Goal: Task Accomplishment & Management: Use online tool/utility

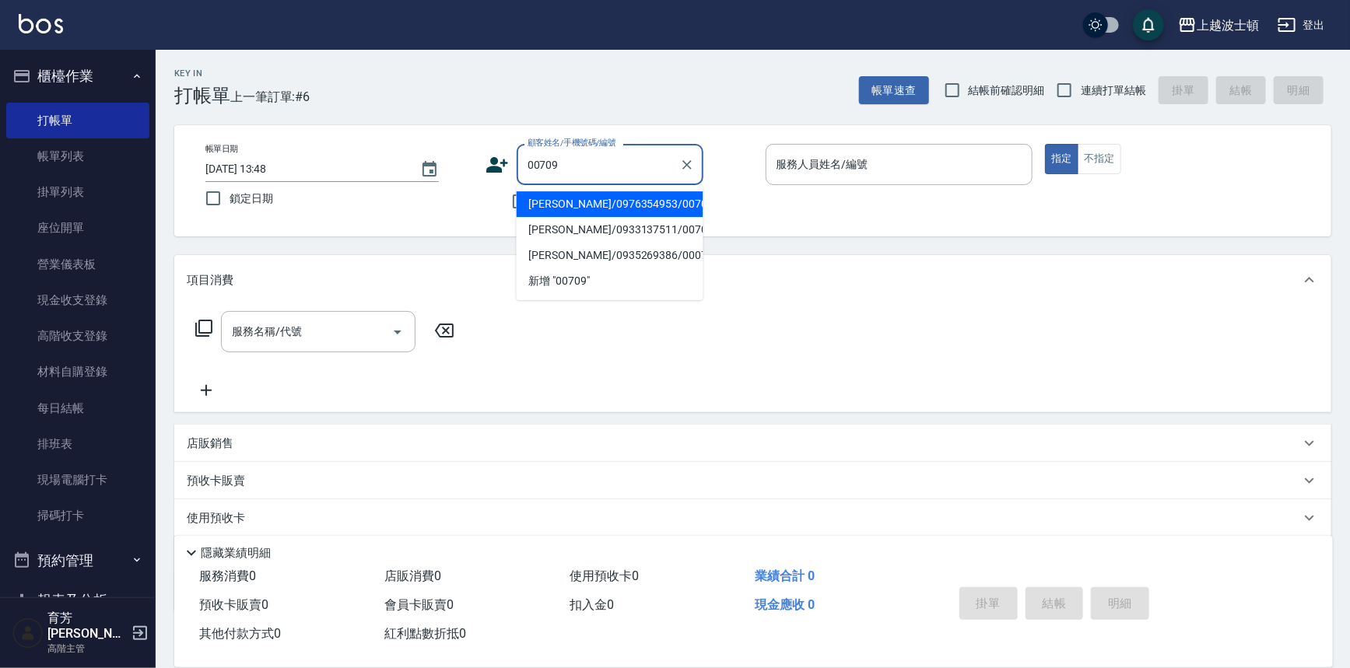
click at [567, 202] on li "[PERSON_NAME]/0976354953/00709" at bounding box center [610, 204] width 187 height 26
type input "[PERSON_NAME]/0976354953/00709"
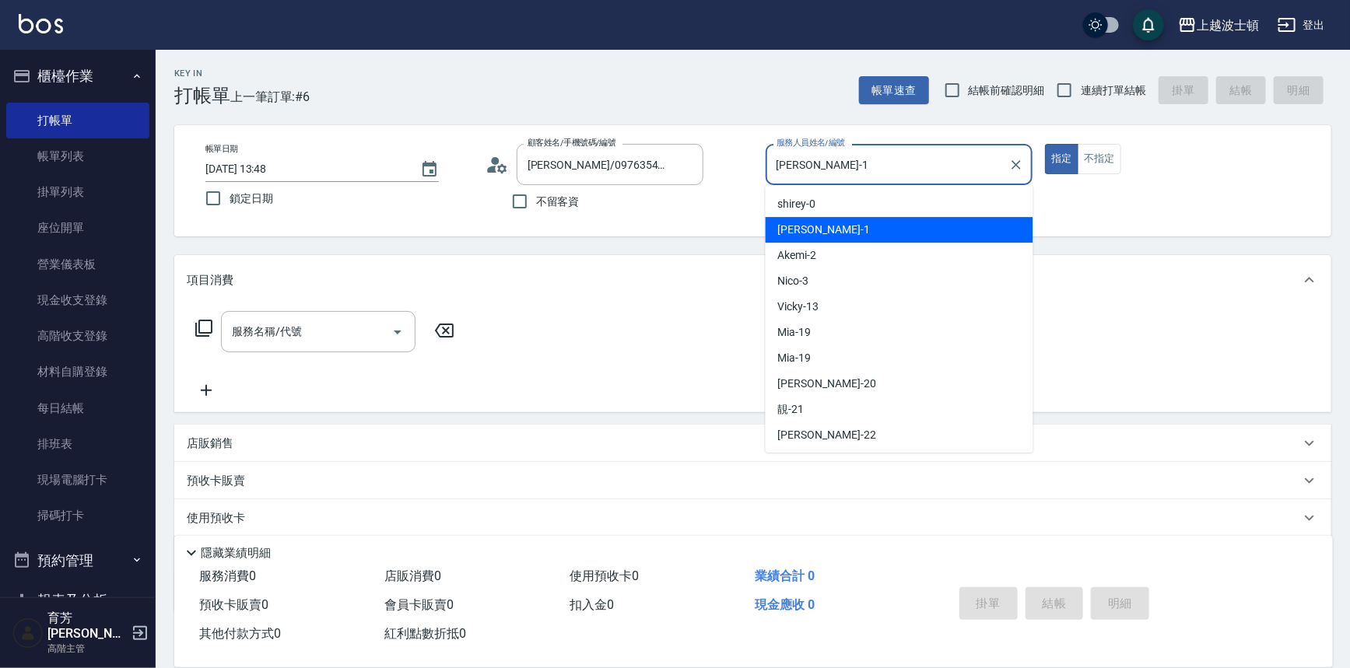
click at [864, 152] on input "[PERSON_NAME]-1" at bounding box center [888, 164] width 230 height 27
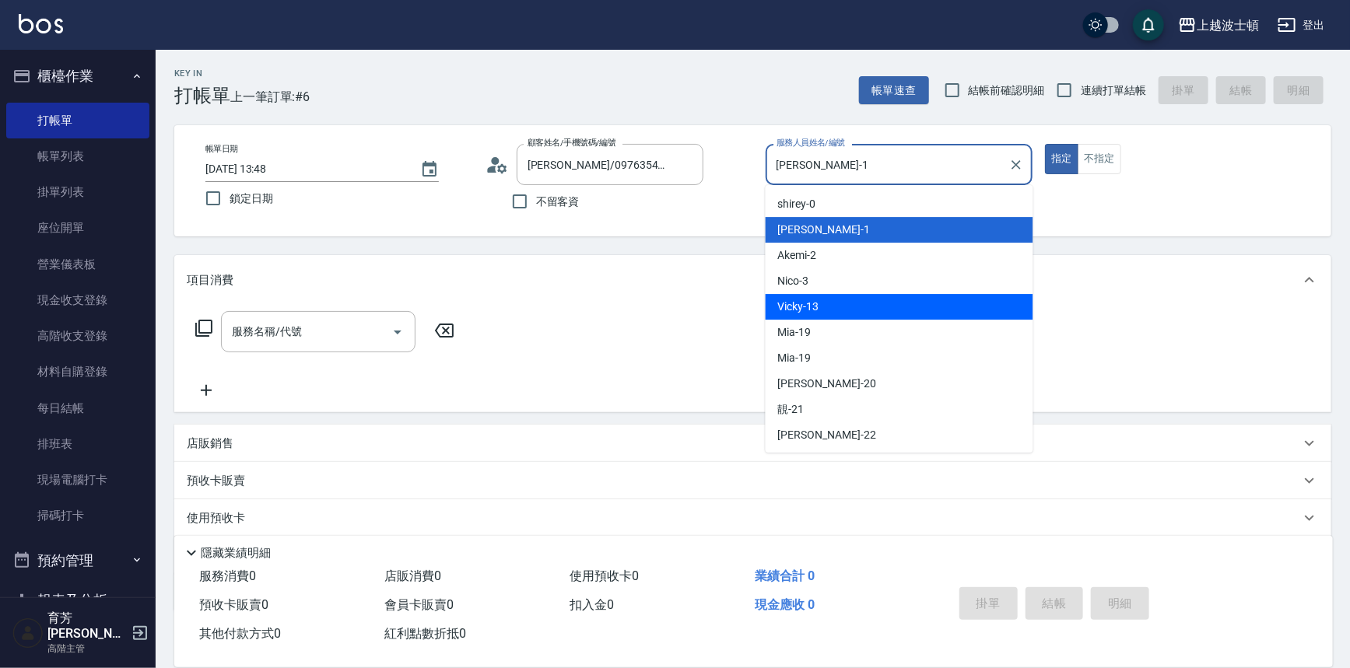
click at [828, 303] on div "Vicky -13" at bounding box center [900, 307] width 268 height 26
type input "Vicky-13"
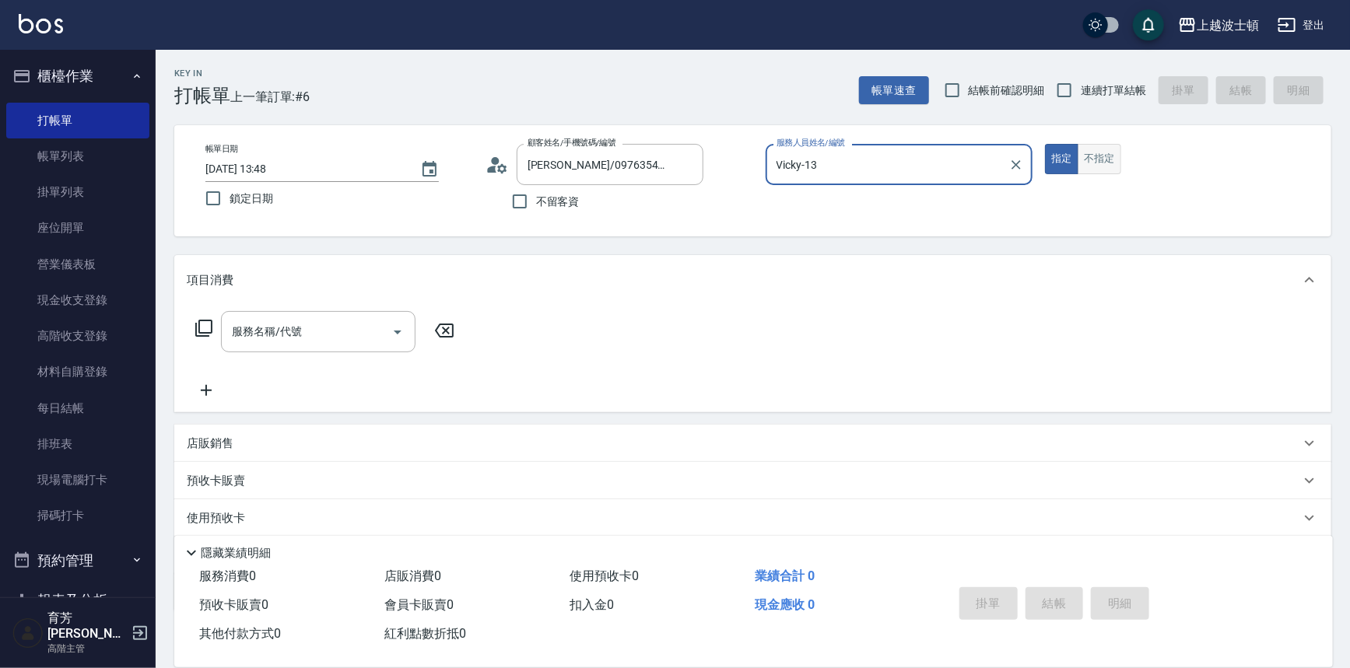
click at [1087, 159] on button "不指定" at bounding box center [1100, 159] width 44 height 30
drag, startPoint x: 352, startPoint y: 345, endPoint x: 356, endPoint y: 338, distance: 8.7
click at [356, 341] on div "服務名稱/代號" at bounding box center [318, 331] width 195 height 41
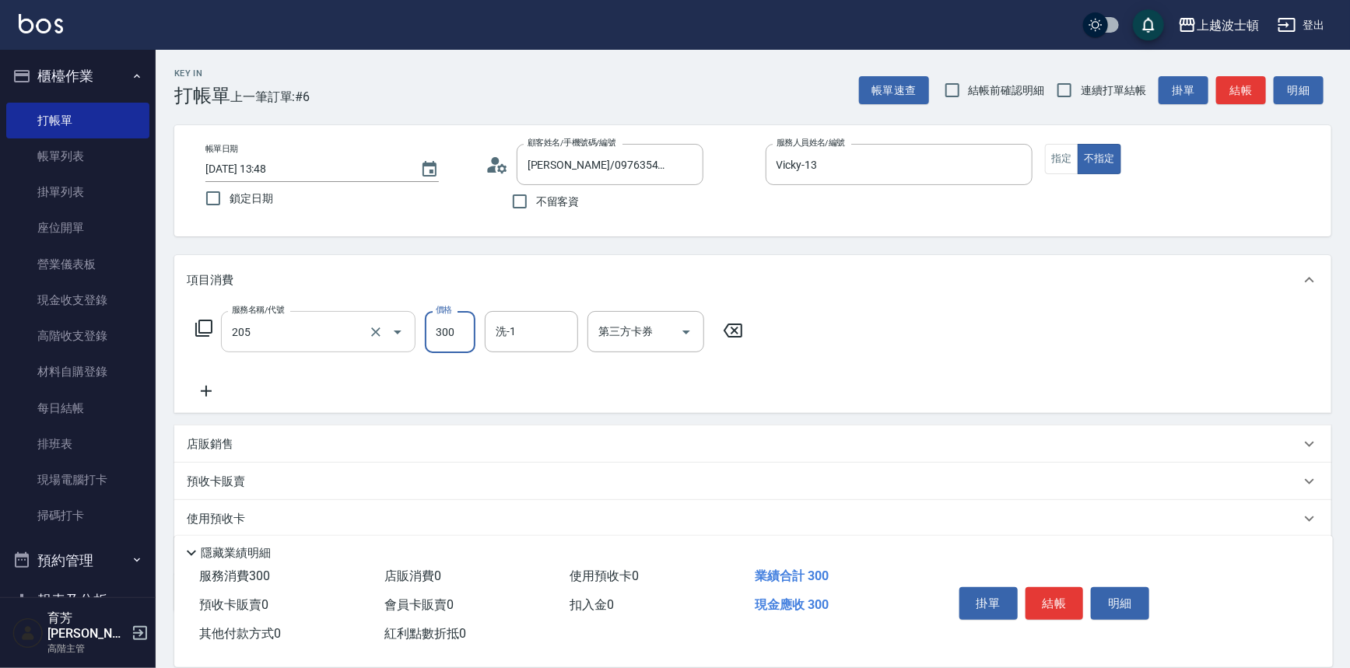
type input "洗髮(205)"
type input "270"
type input "Vicky-13"
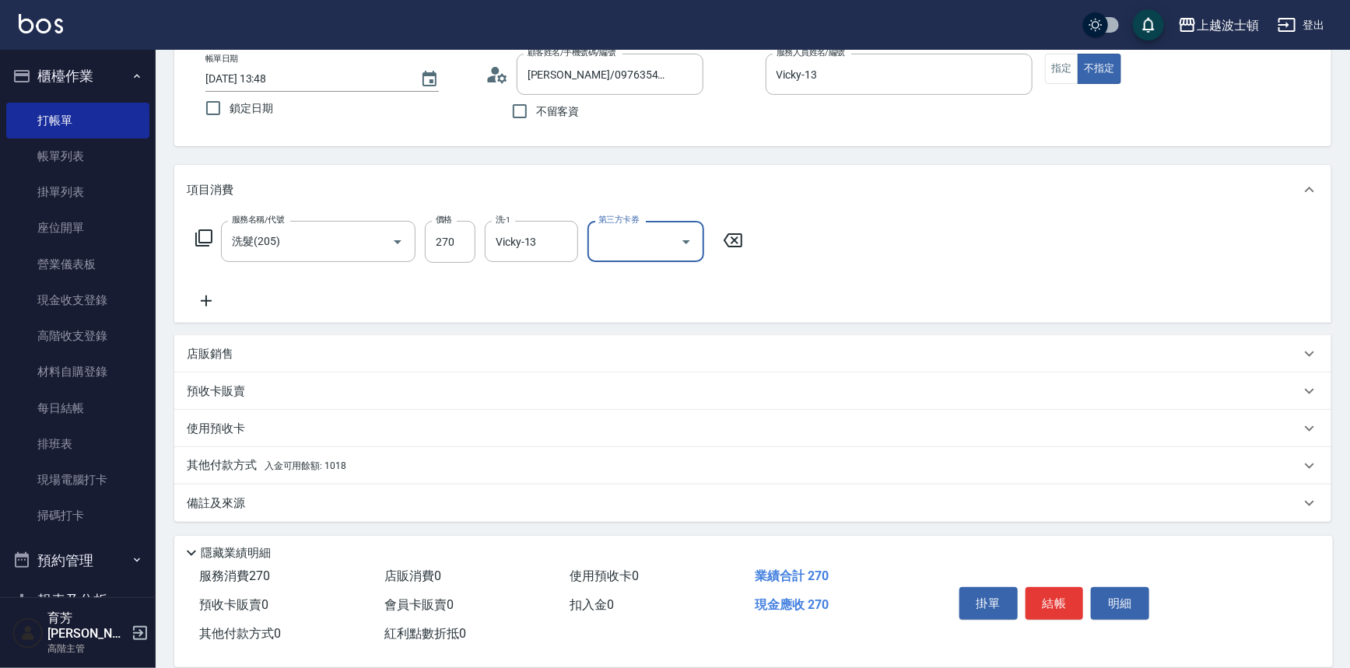
click at [222, 468] on p "其他付款方式 入金可用餘額: 1018" at bounding box center [266, 465] width 159 height 17
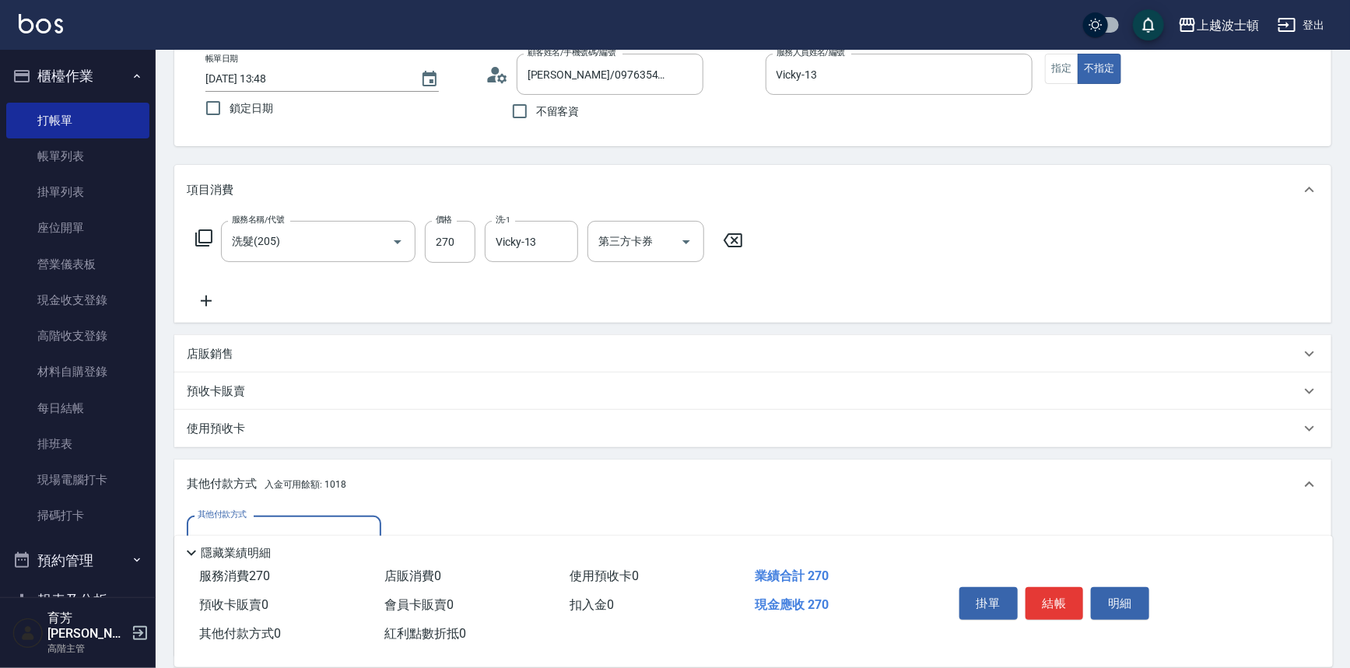
scroll to position [272, 0]
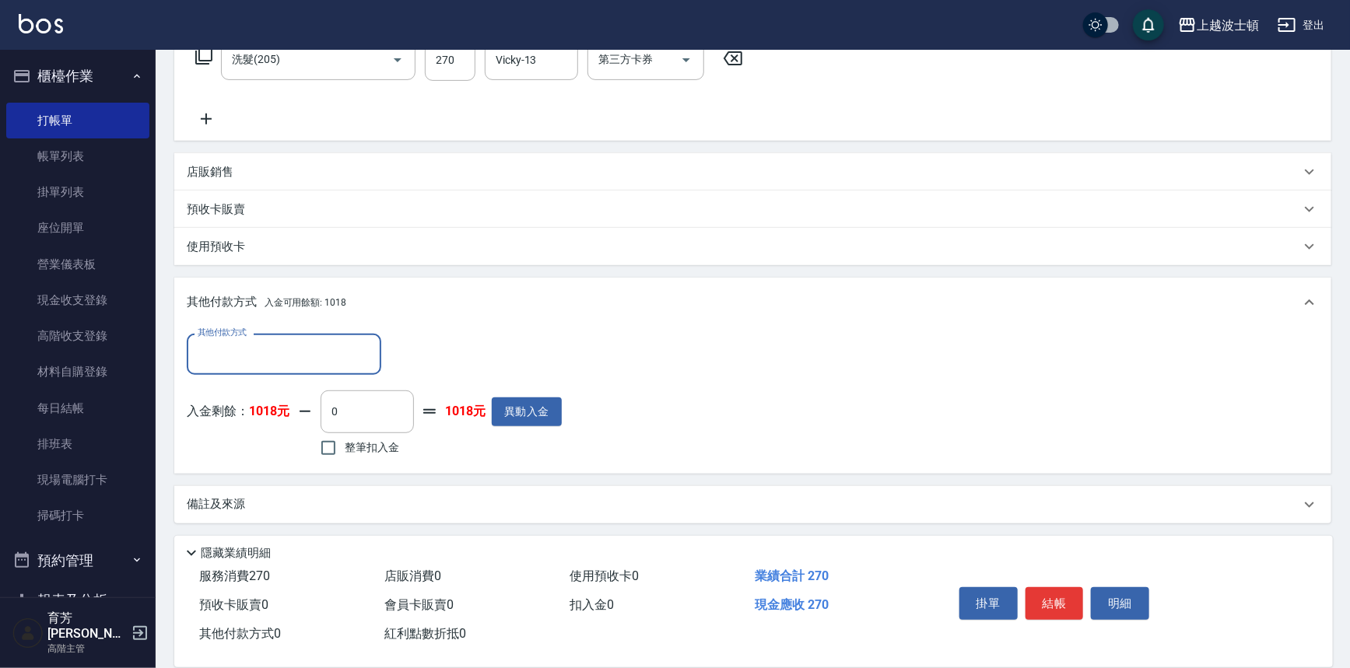
click at [384, 440] on span "整筆扣入金" at bounding box center [372, 448] width 54 height 16
click at [345, 438] on input "整筆扣入金" at bounding box center [328, 448] width 33 height 33
checkbox input "true"
type input "270"
click at [1060, 587] on button "結帳" at bounding box center [1054, 603] width 58 height 33
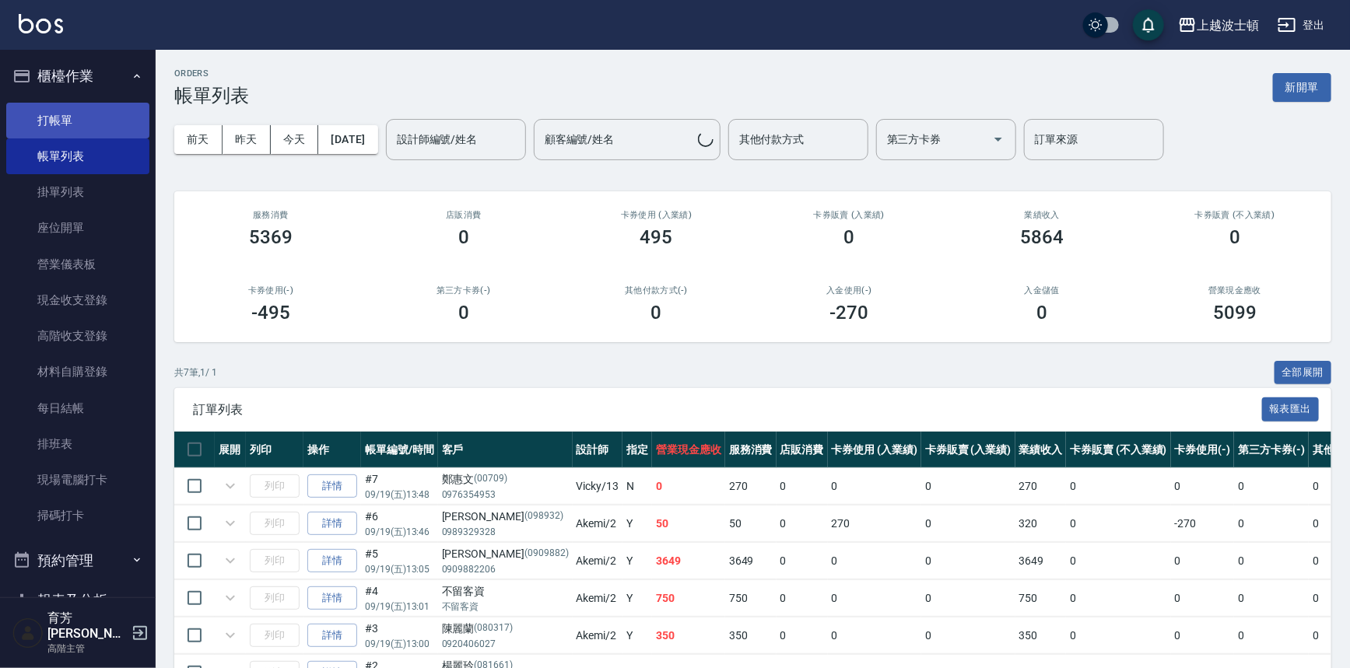
click at [54, 124] on link "打帳單" at bounding box center [77, 121] width 143 height 36
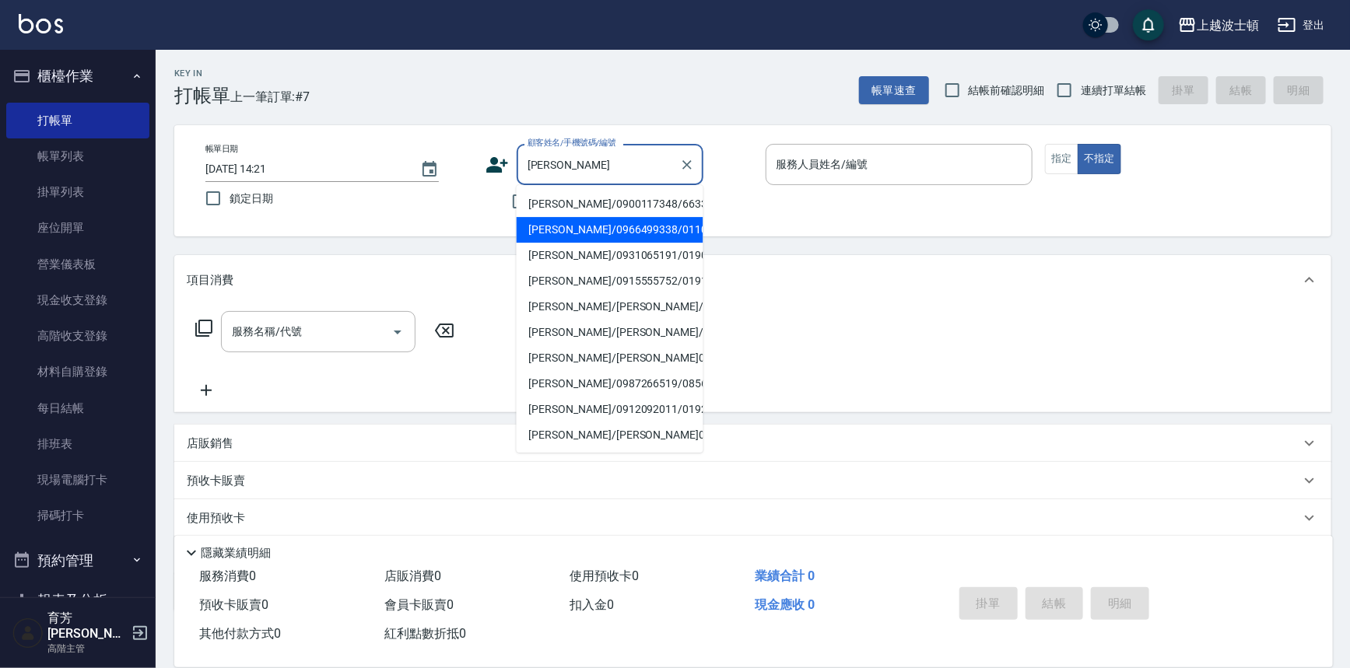
drag, startPoint x: 602, startPoint y: 206, endPoint x: 587, endPoint y: 234, distance: 32.0
click at [591, 233] on ul "[PERSON_NAME]/0900117348/663355 [PERSON_NAME]/0966499338/0110319 [PERSON_NAME]/…" at bounding box center [610, 319] width 187 height 268
click at [568, 231] on li "[PERSON_NAME]/0966499338/0110319" at bounding box center [610, 230] width 187 height 26
type input "[PERSON_NAME]/0966499338/0110319"
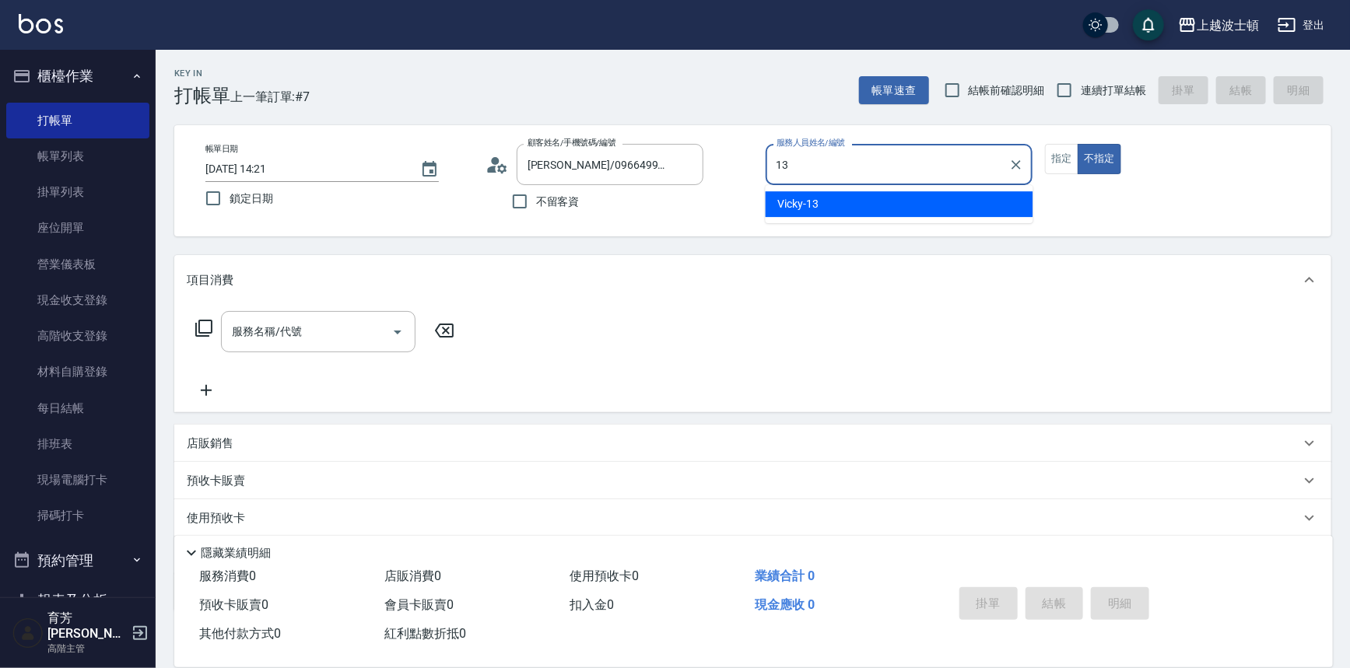
type input "Vicky-13"
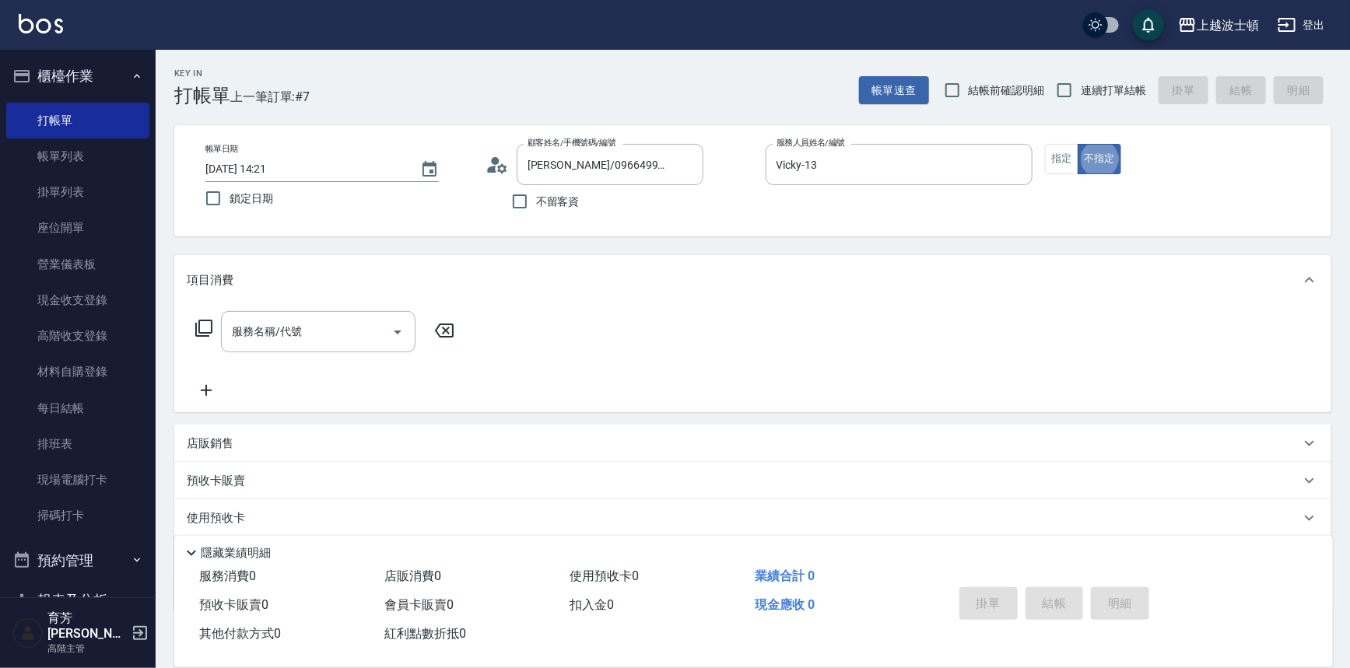
type button "false"
click at [1066, 162] on button "指定" at bounding box center [1061, 159] width 33 height 30
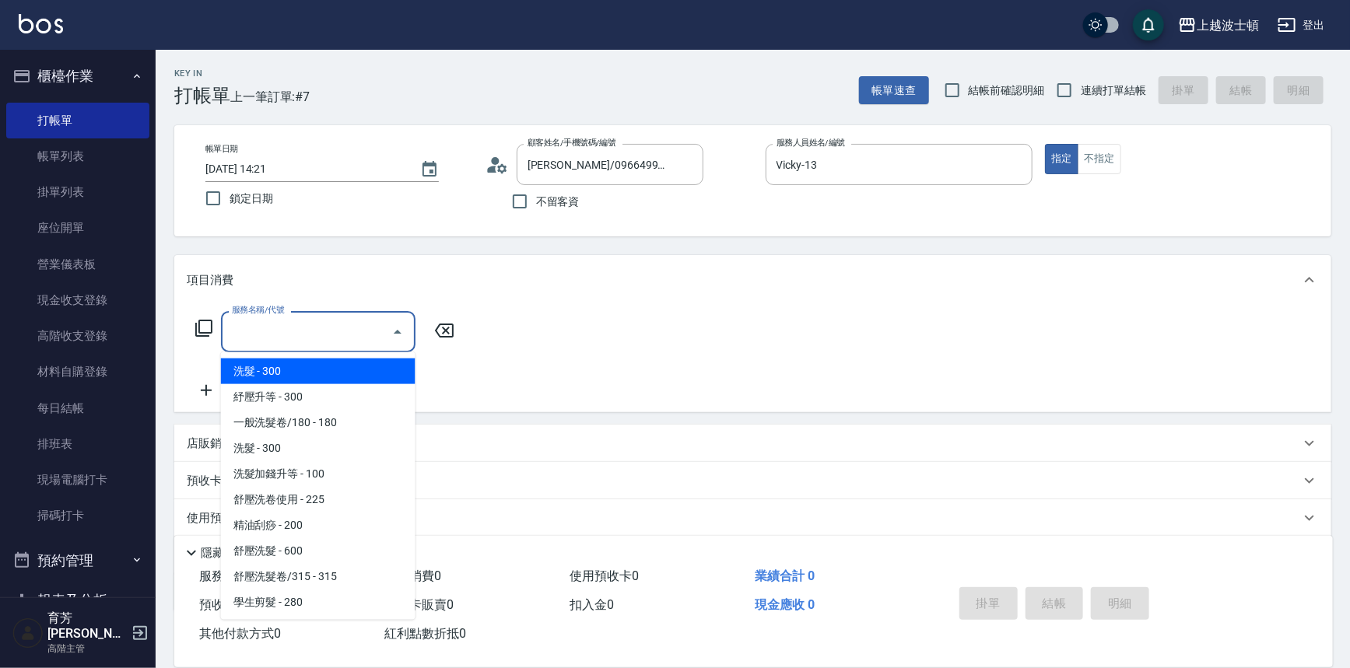
click at [322, 344] on input "服務名稱/代號" at bounding box center [306, 331] width 157 height 27
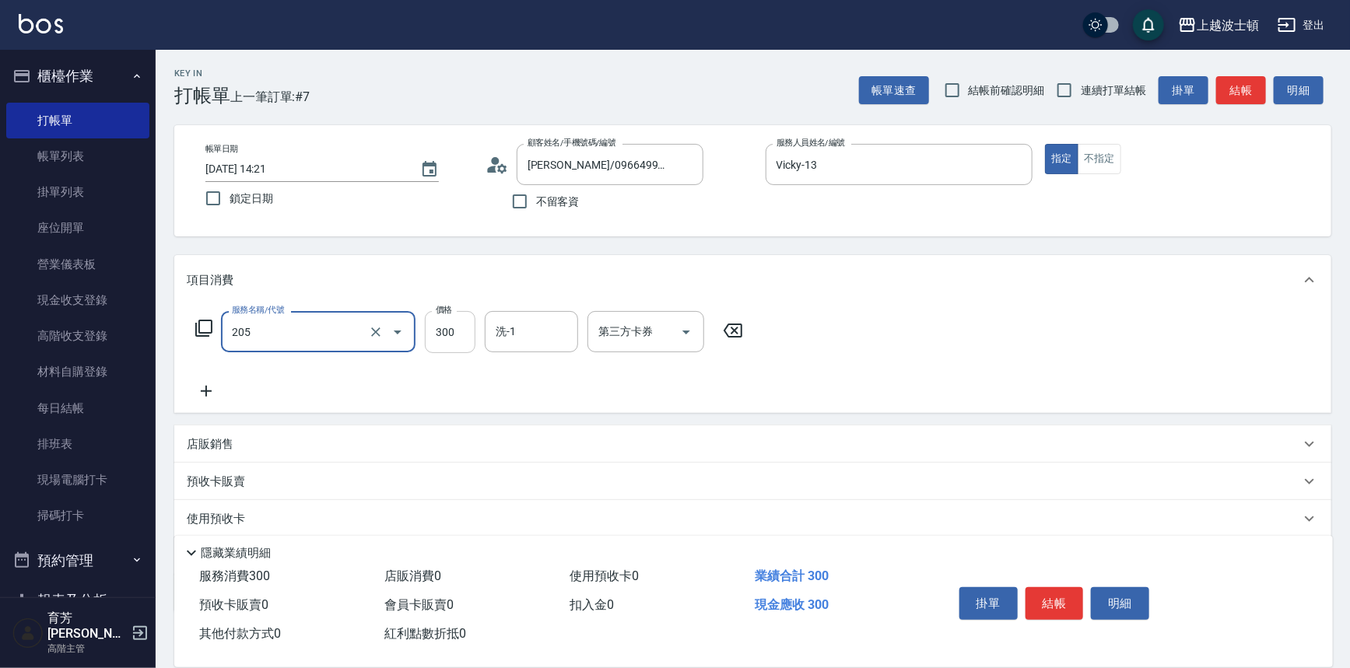
type input "洗髮(205)"
click at [453, 334] on input "300" at bounding box center [450, 332] width 51 height 42
type input "270"
click at [518, 328] on input "洗-1" at bounding box center [531, 331] width 79 height 27
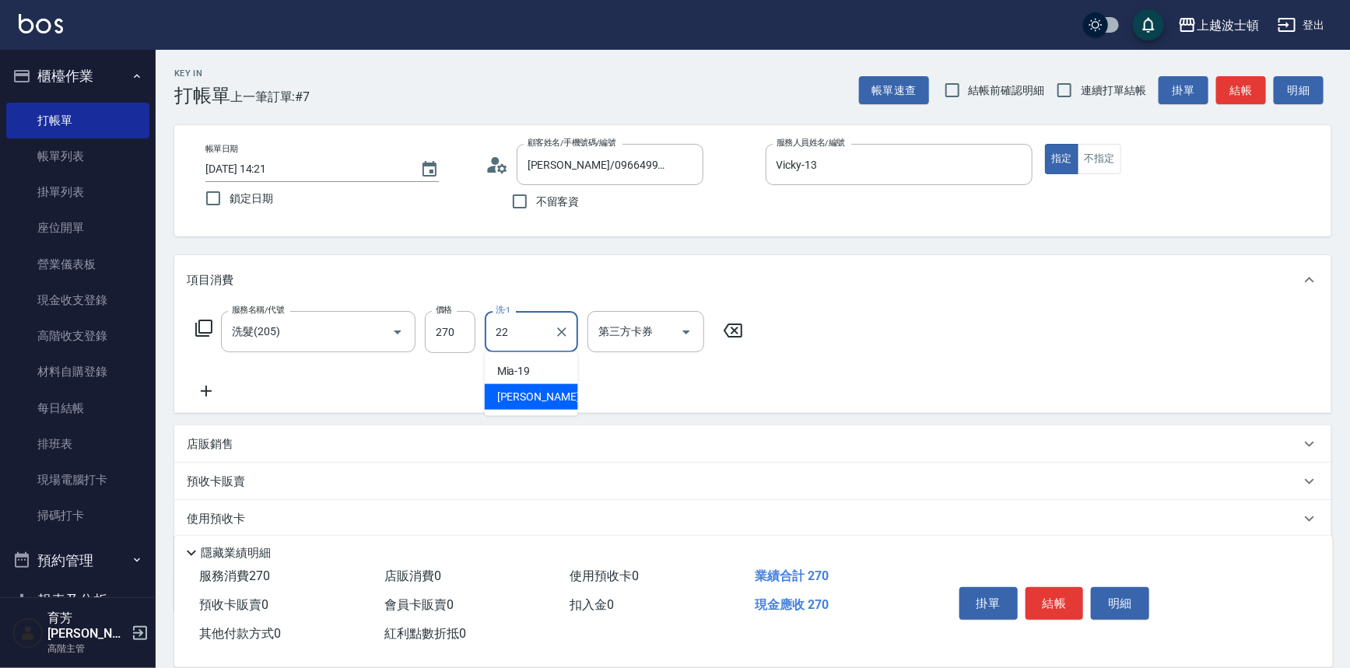
type input "雅如-22"
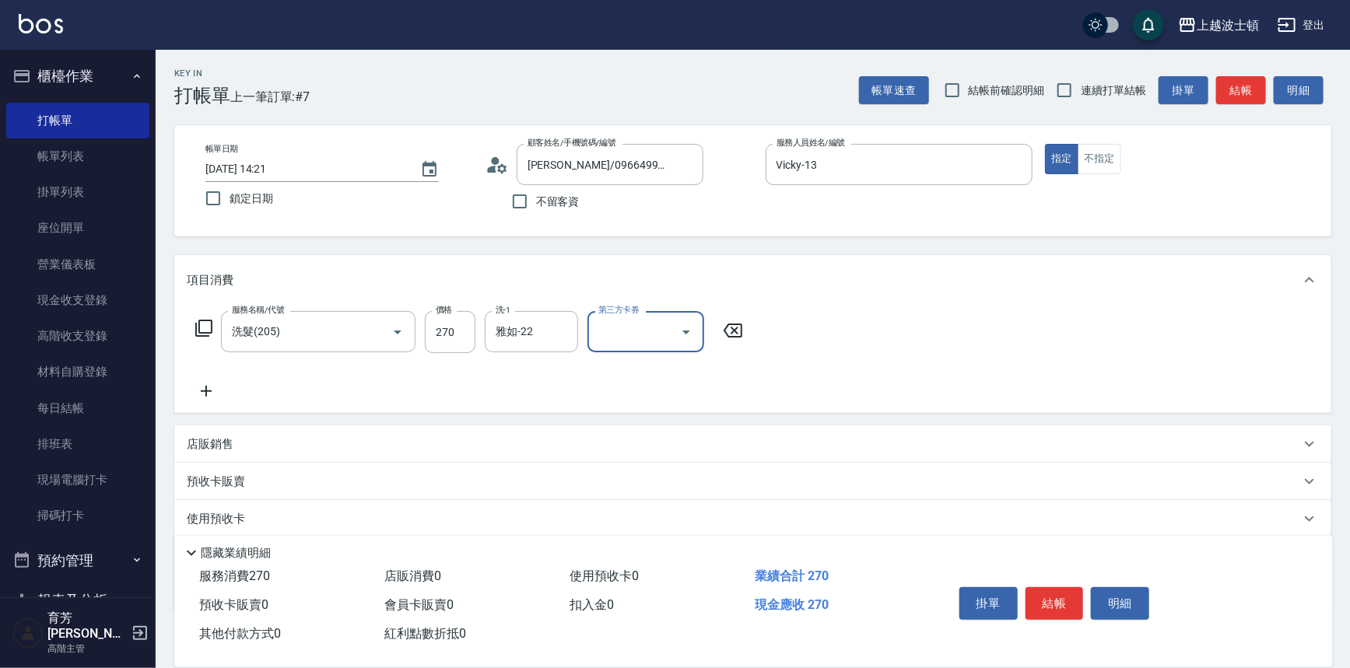
scroll to position [90, 0]
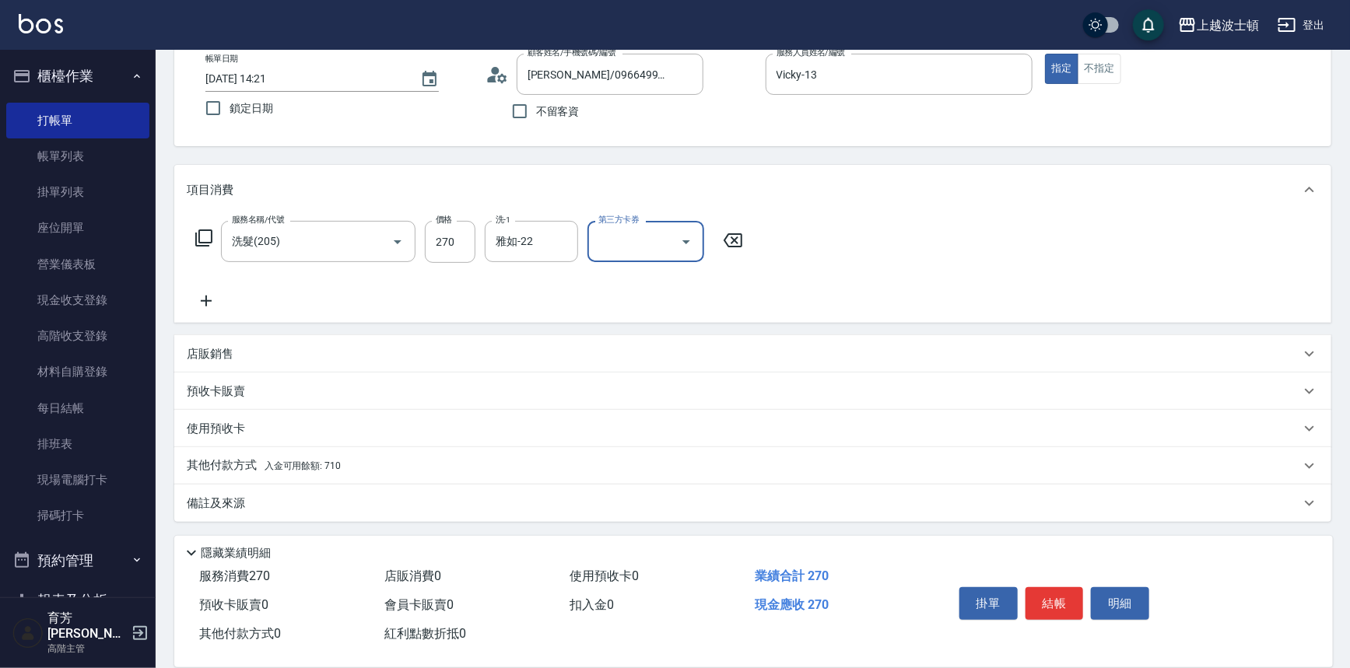
click at [230, 459] on p "其他付款方式 入金可用餘額: 710" at bounding box center [264, 465] width 154 height 17
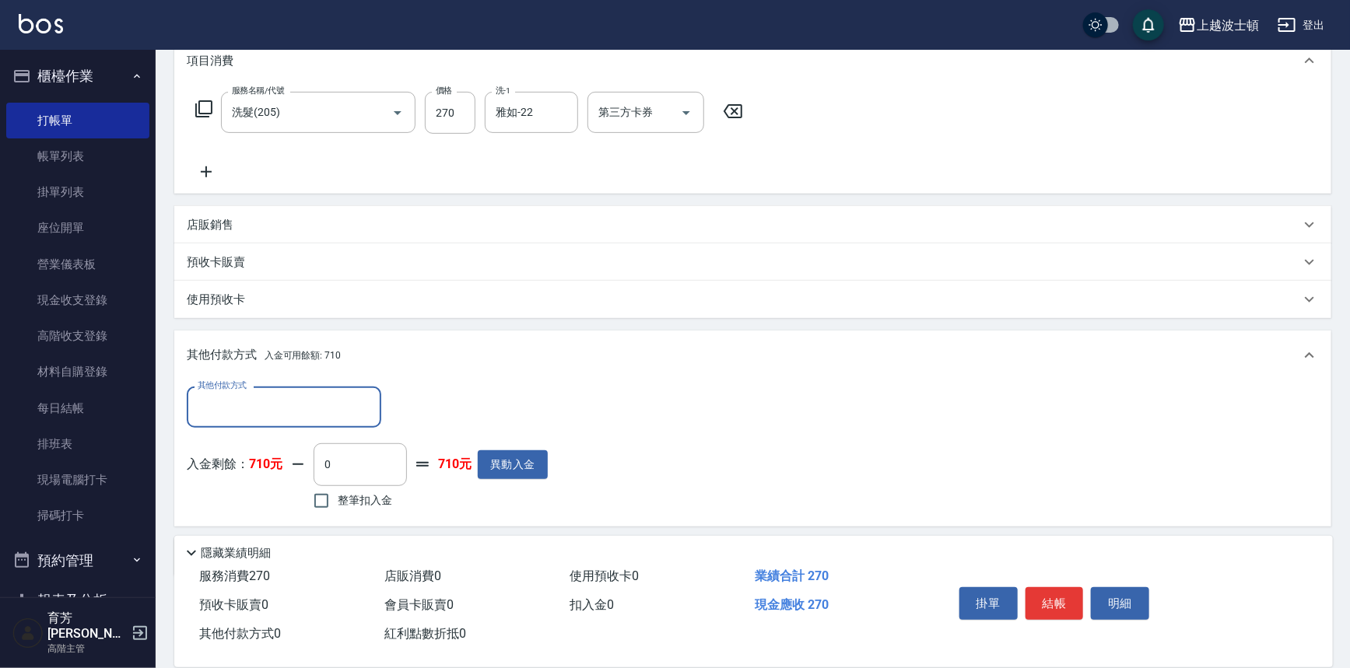
scroll to position [254, 0]
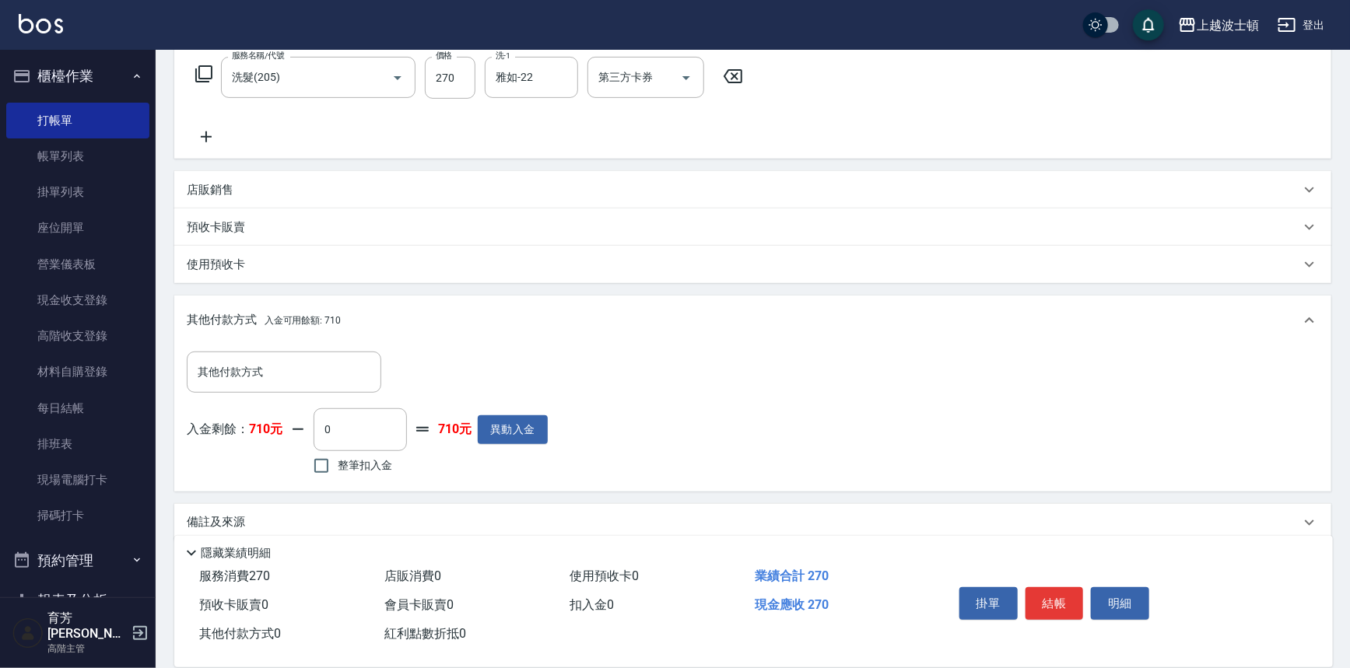
click at [366, 457] on span "整筆扣入金" at bounding box center [365, 465] width 54 height 16
click at [338, 457] on input "整筆扣入金" at bounding box center [321, 466] width 33 height 33
checkbox input "true"
type input "270"
click at [1041, 599] on button "結帳" at bounding box center [1054, 603] width 58 height 33
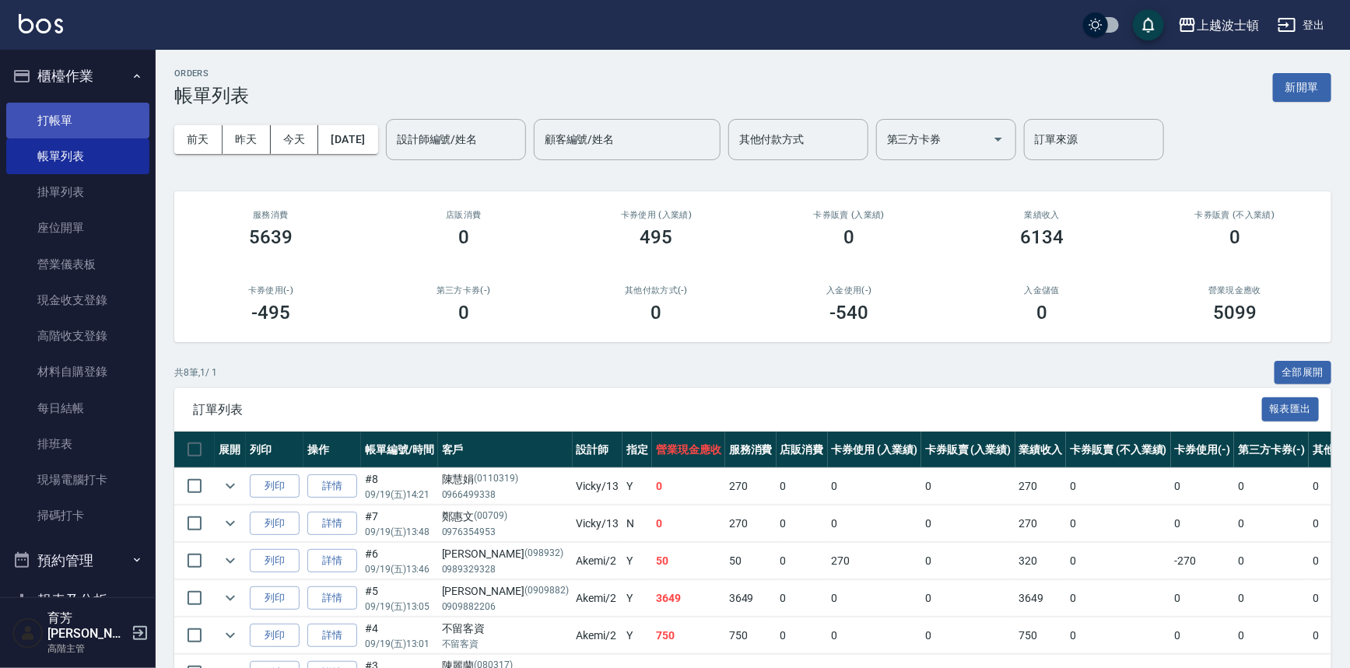
click at [51, 121] on link "打帳單" at bounding box center [77, 121] width 143 height 36
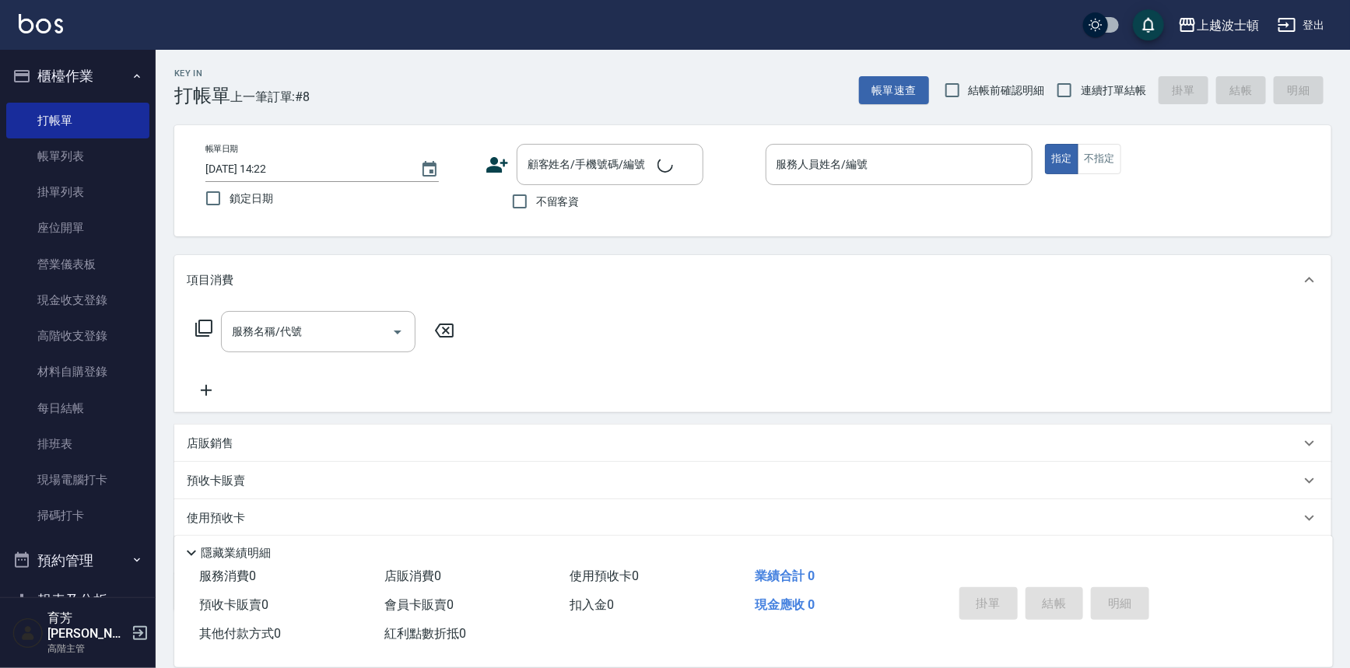
click at [567, 203] on span "不留客資" at bounding box center [558, 202] width 44 height 16
click at [536, 203] on input "不留客資" at bounding box center [519, 201] width 33 height 33
checkbox input "true"
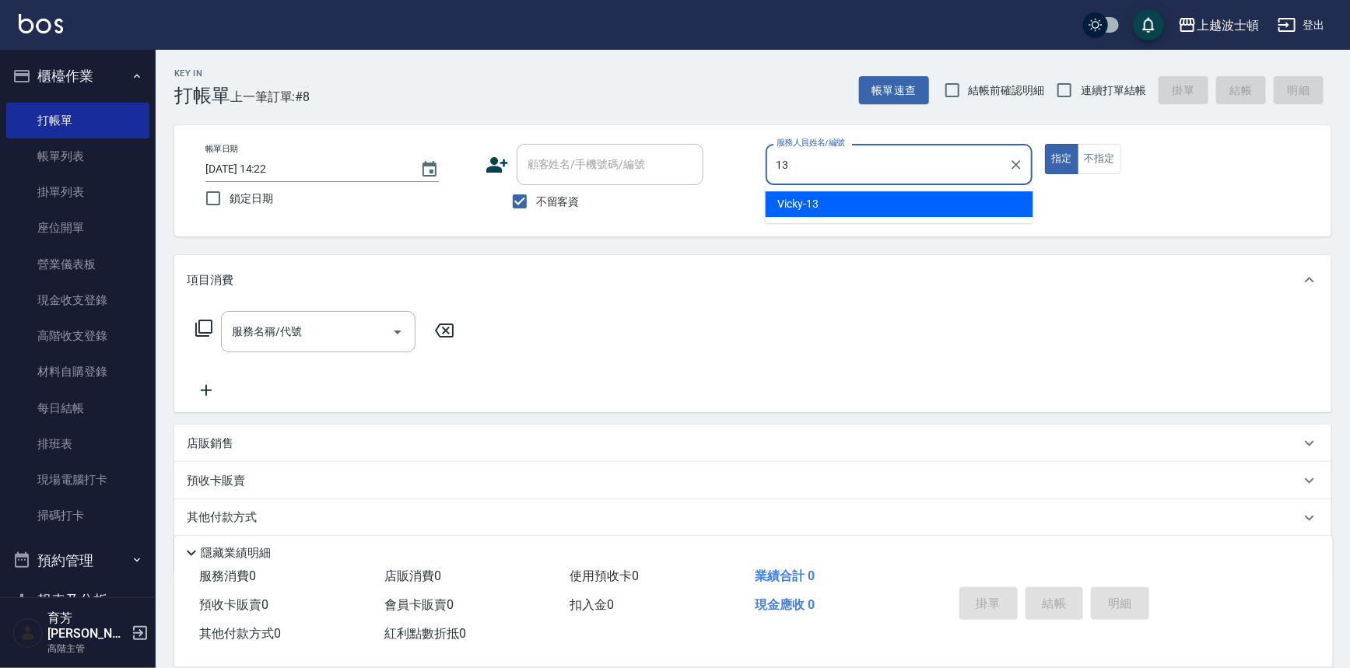
type input "Vicky-13"
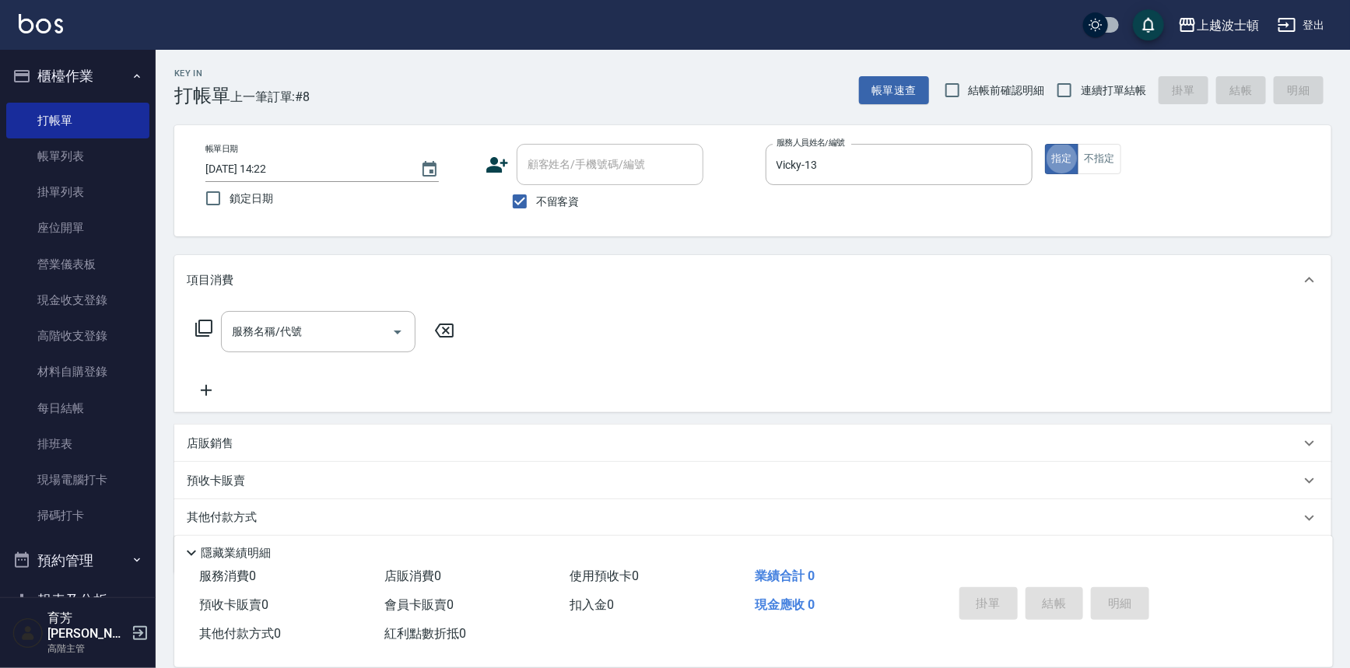
type button "true"
click at [365, 353] on div "服務名稱/代號 服務名稱/代號" at bounding box center [325, 355] width 277 height 89
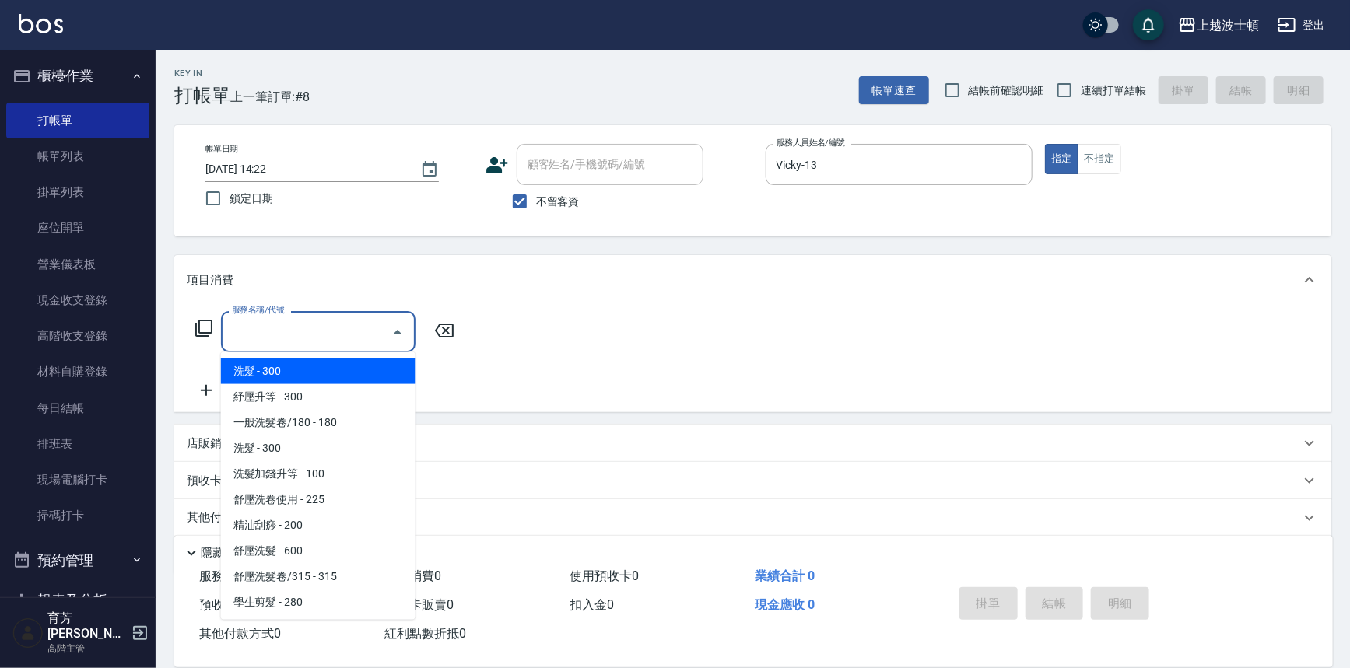
click at [365, 342] on input "服務名稱/代號" at bounding box center [306, 331] width 157 height 27
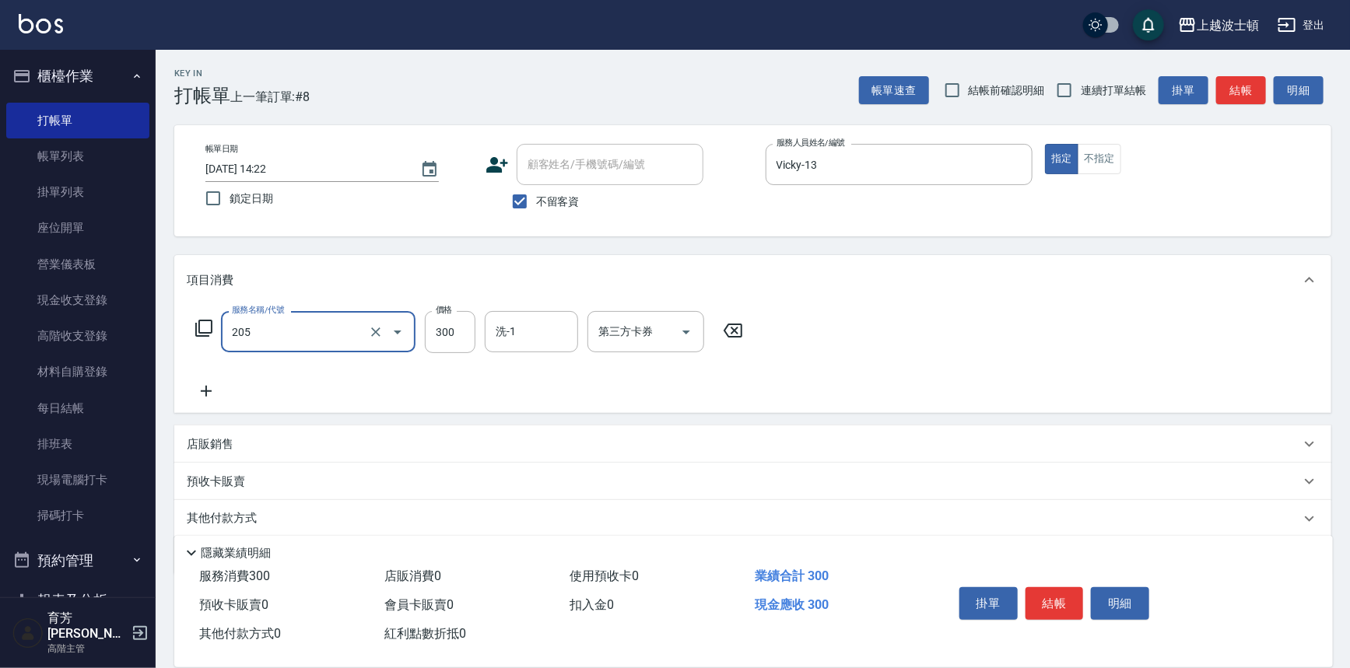
type input "洗髮(205)"
click at [205, 396] on icon at bounding box center [206, 391] width 39 height 19
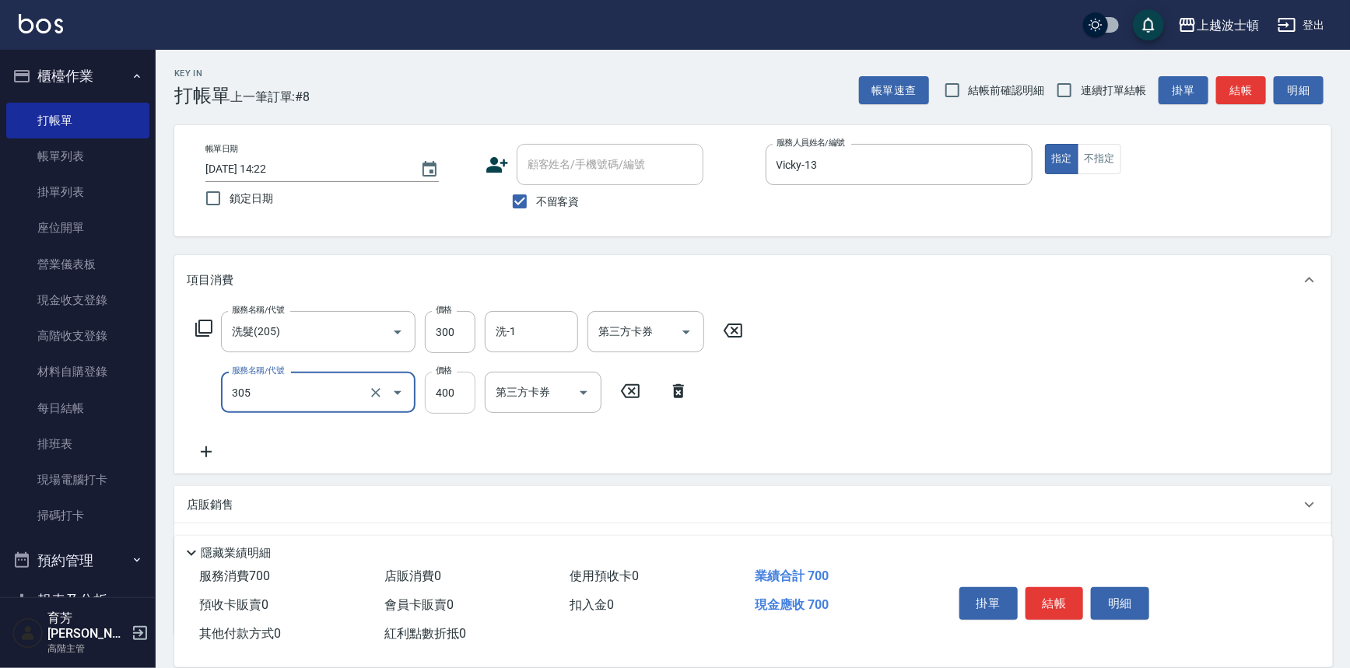
type input "剪髮(305)"
click at [464, 396] on input "400" at bounding box center [450, 393] width 51 height 42
type input "350"
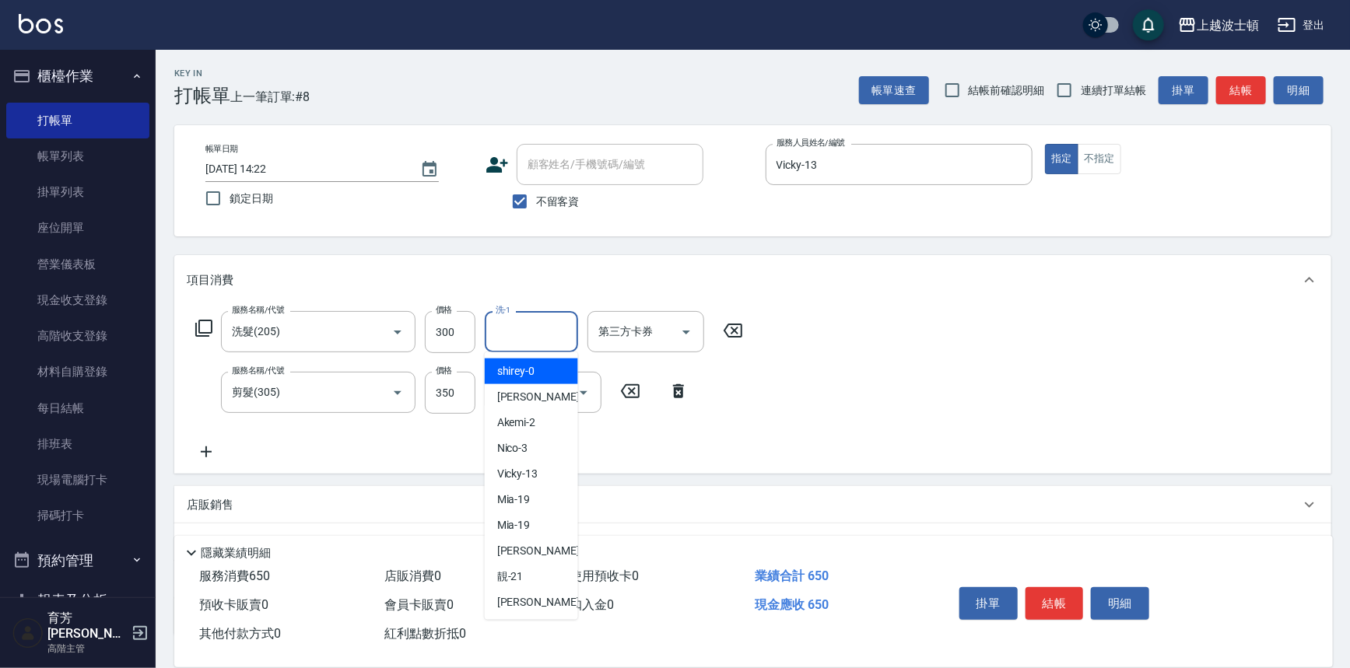
click at [521, 320] on input "洗-1" at bounding box center [531, 331] width 79 height 27
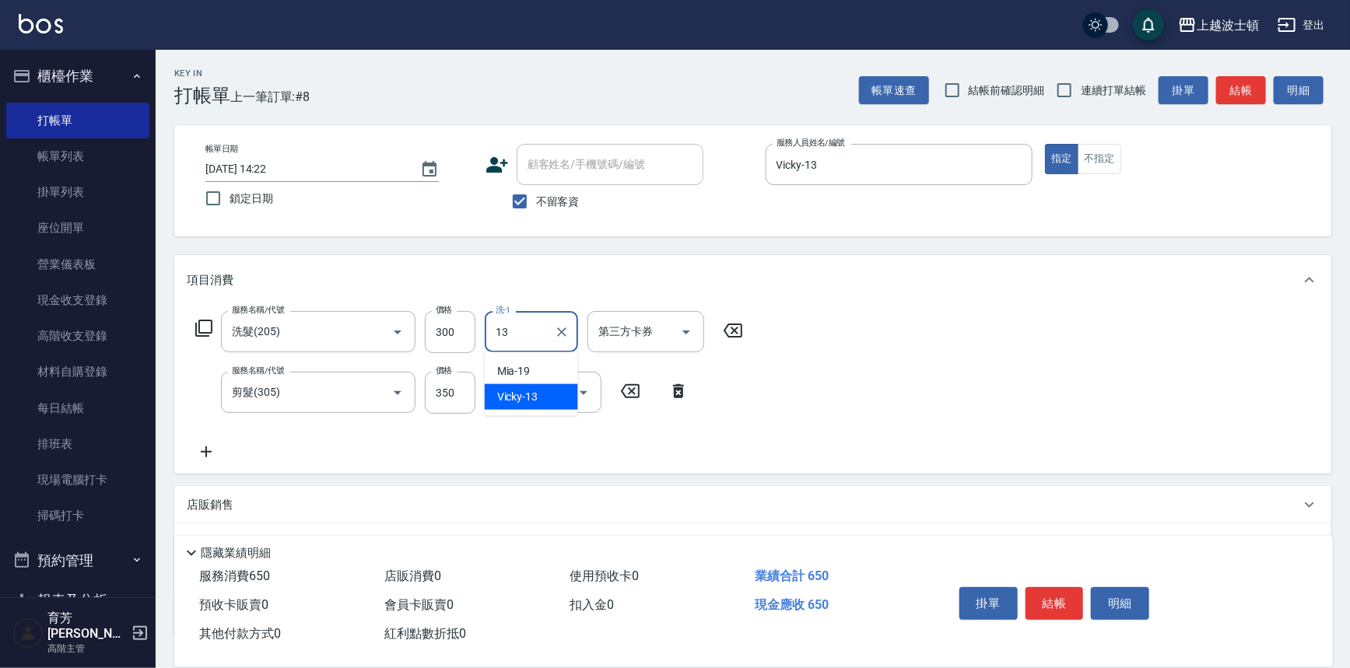
type input "Vicky-13"
click at [1113, 150] on button "不指定" at bounding box center [1100, 159] width 44 height 30
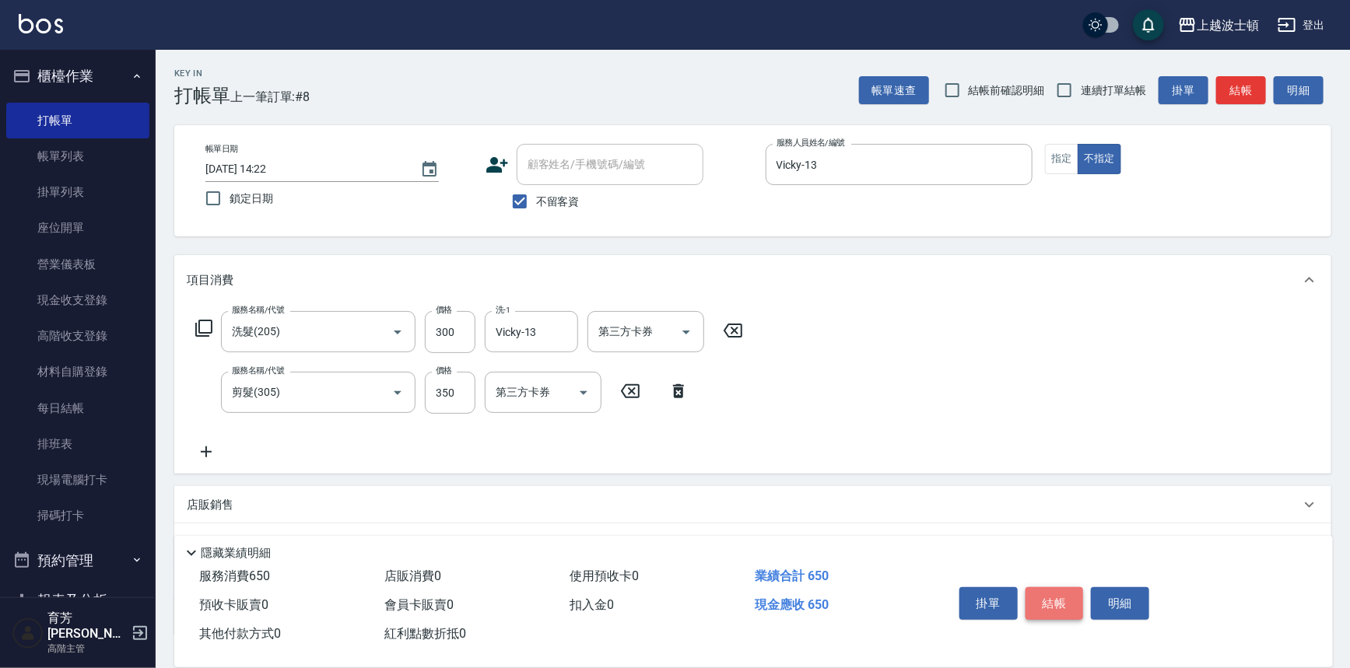
click at [1050, 594] on button "結帳" at bounding box center [1054, 603] width 58 height 33
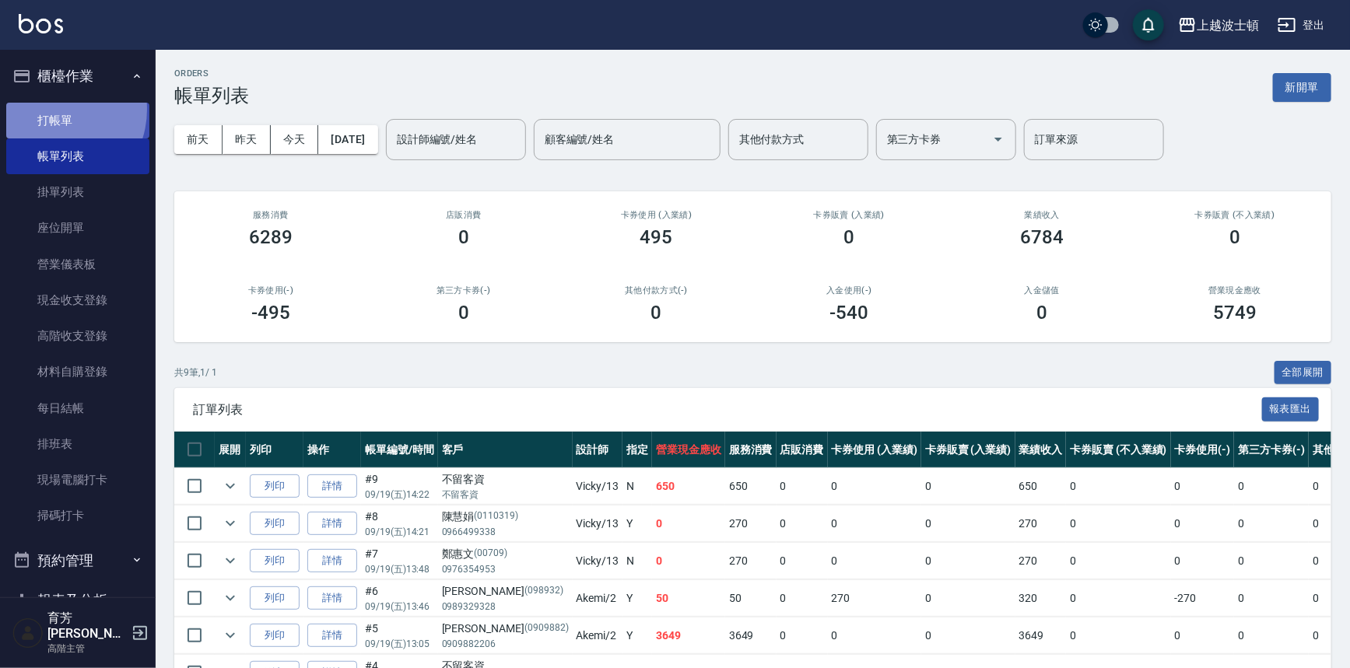
click at [51, 109] on link "打帳單" at bounding box center [77, 121] width 143 height 36
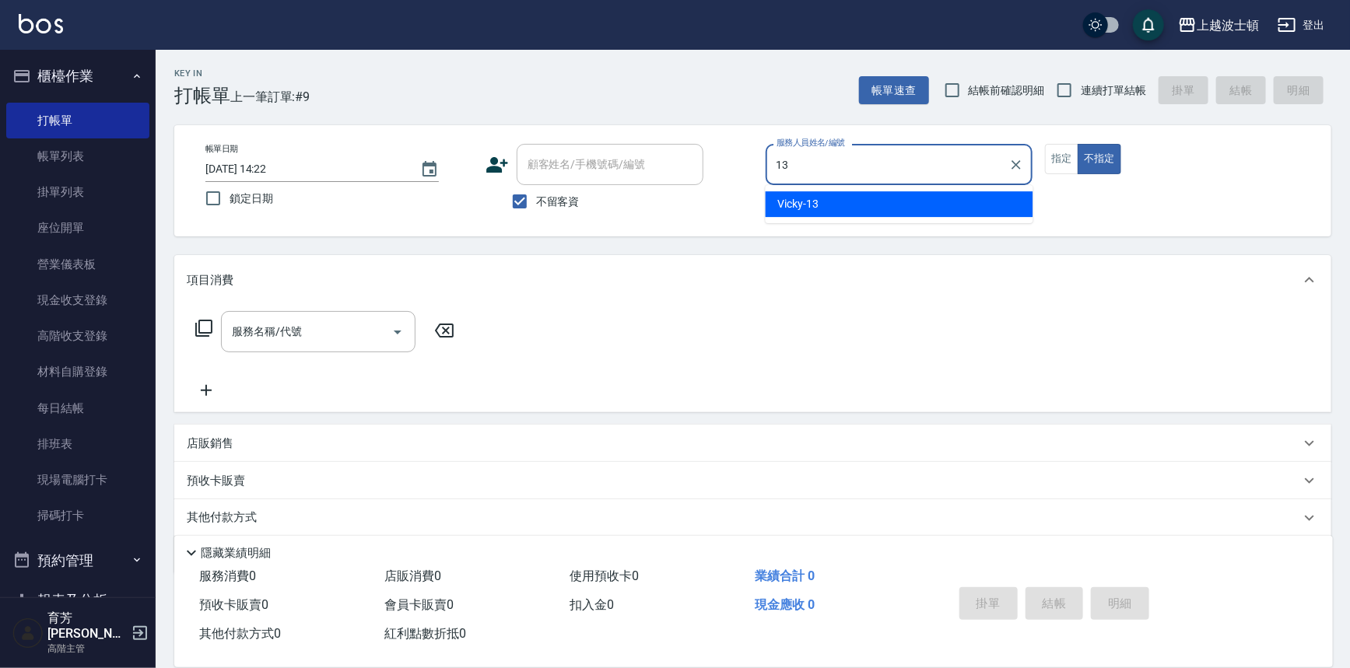
type input "Vicky-13"
type button "false"
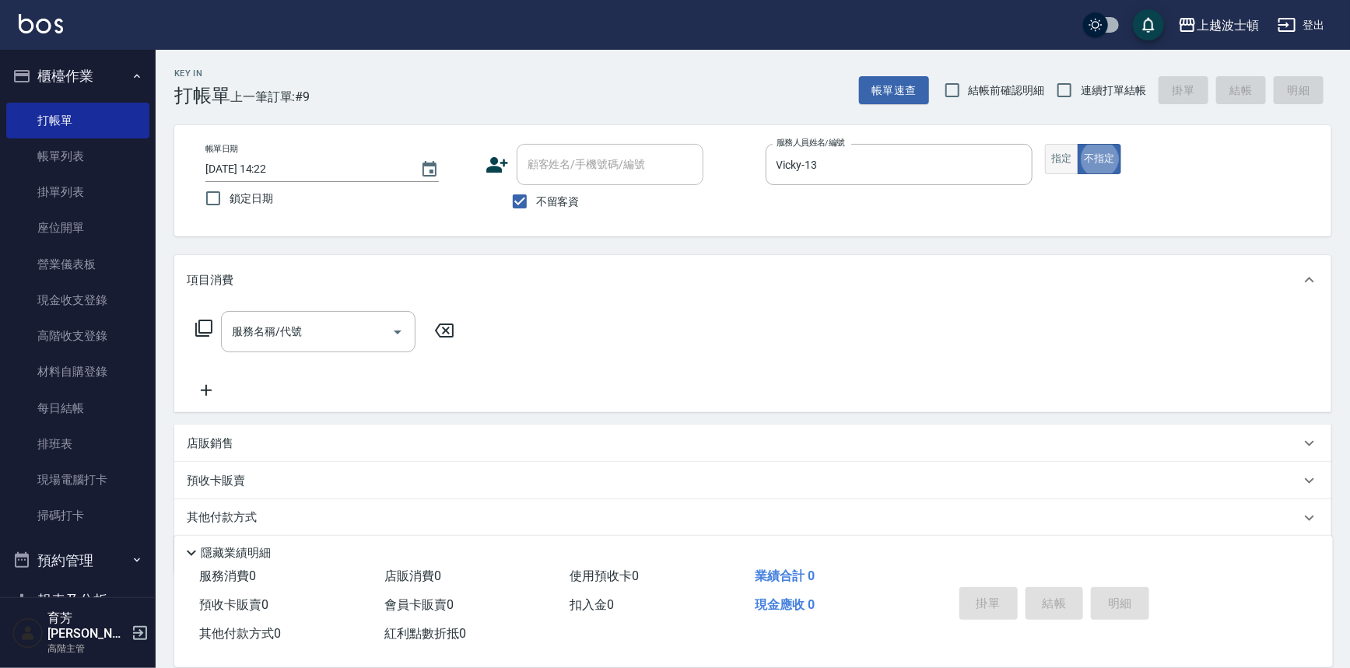
click at [1064, 158] on button "指定" at bounding box center [1061, 159] width 33 height 30
click at [306, 333] on input "服務名稱/代號" at bounding box center [306, 331] width 157 height 27
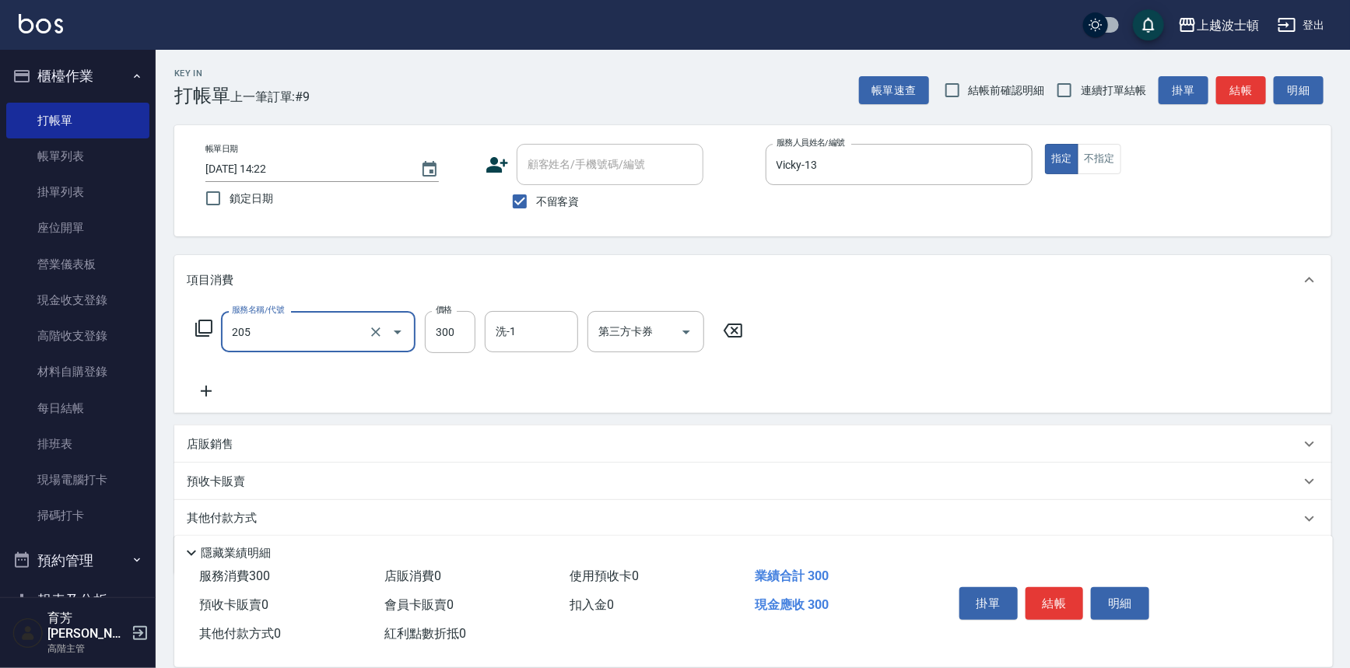
type input "洗髮(205)"
click at [209, 385] on icon at bounding box center [206, 391] width 39 height 19
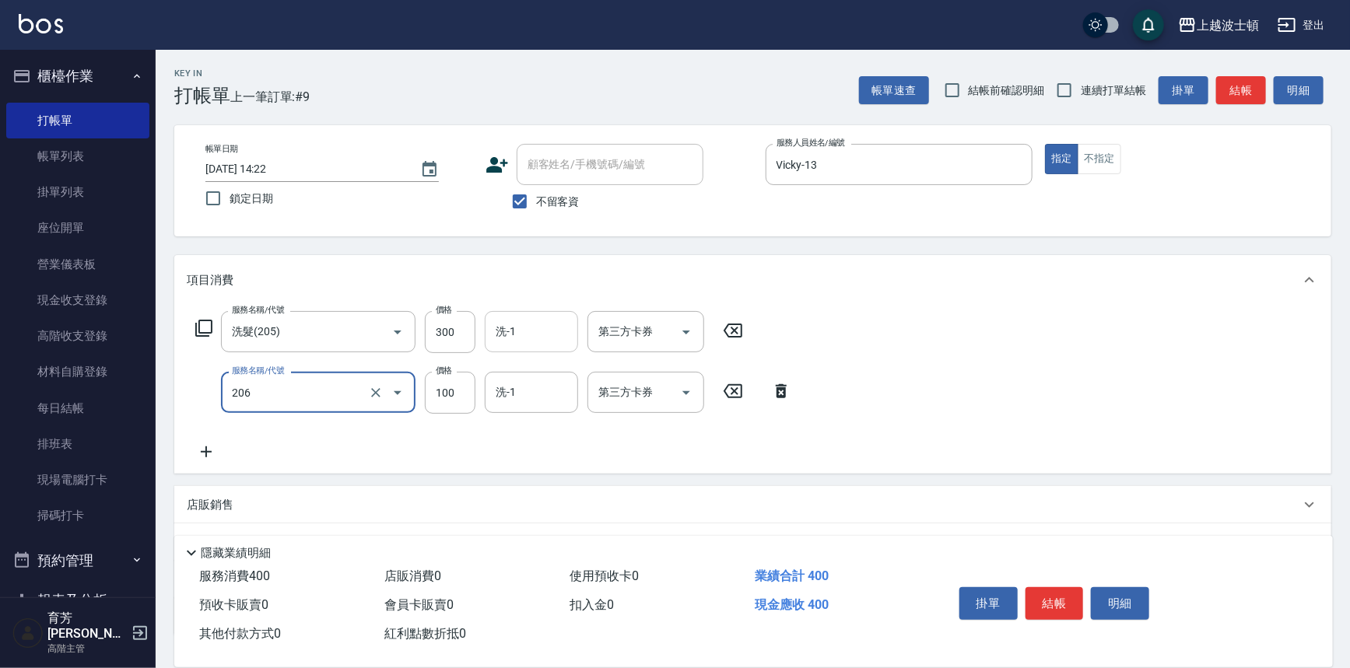
type input "洗髮加錢升等(206)"
click at [533, 327] on input "洗-1" at bounding box center [531, 331] width 79 height 27
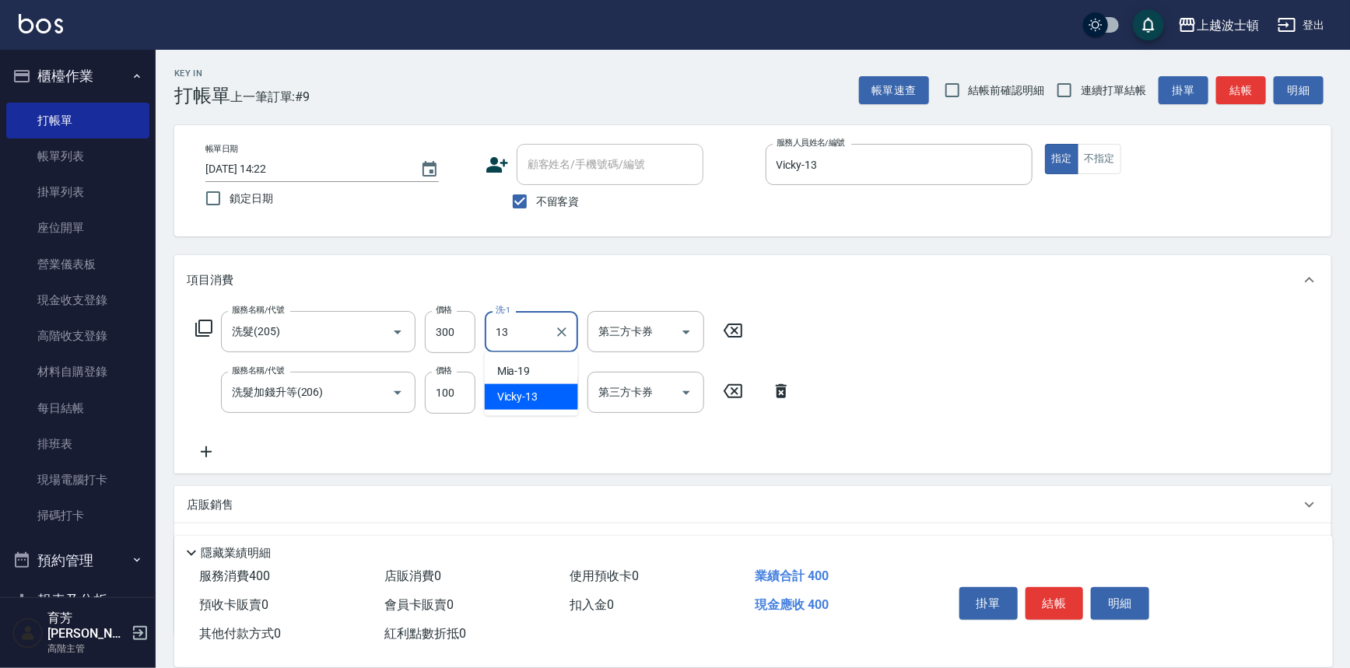
type input "Vicky-13"
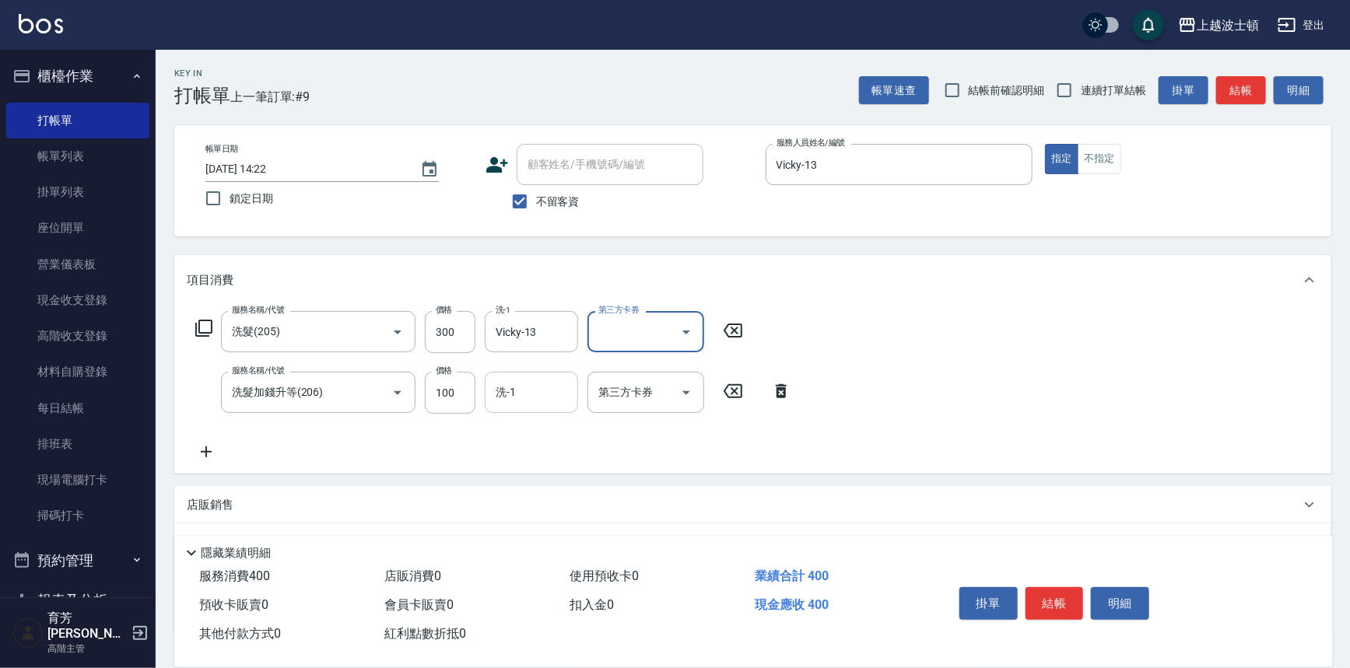
click at [525, 374] on div "洗-1" at bounding box center [531, 392] width 93 height 41
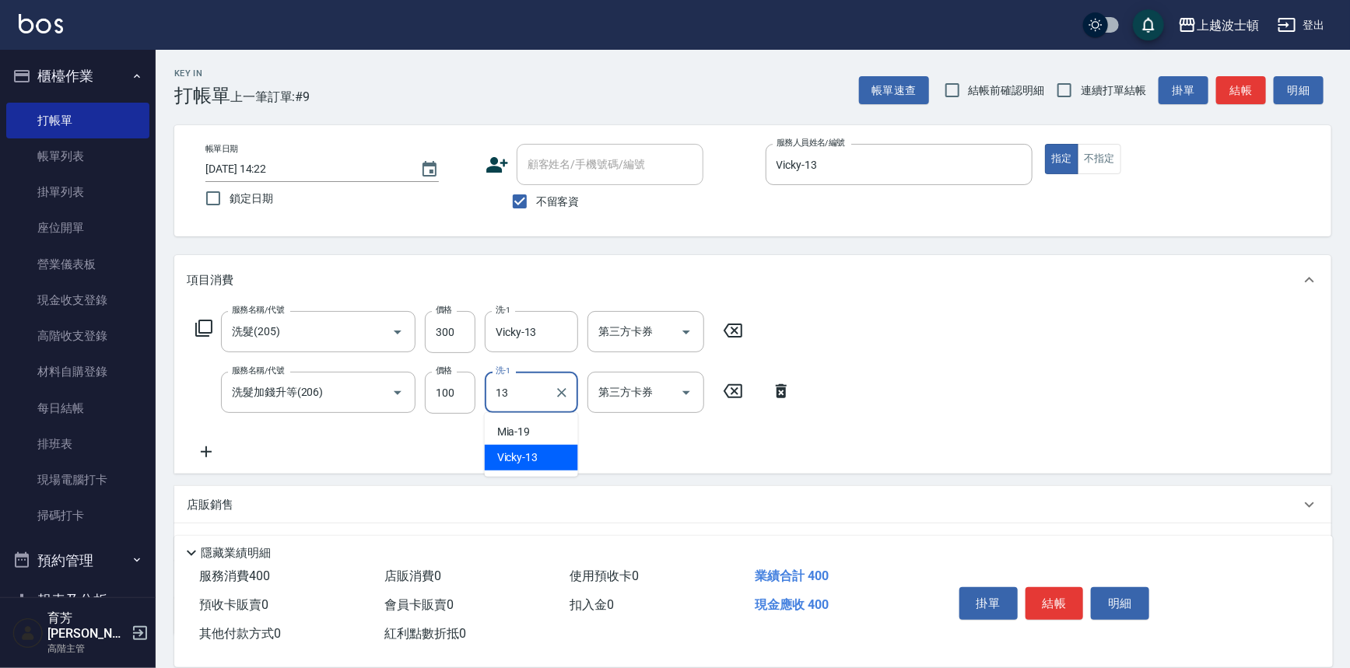
type input "Vicky-13"
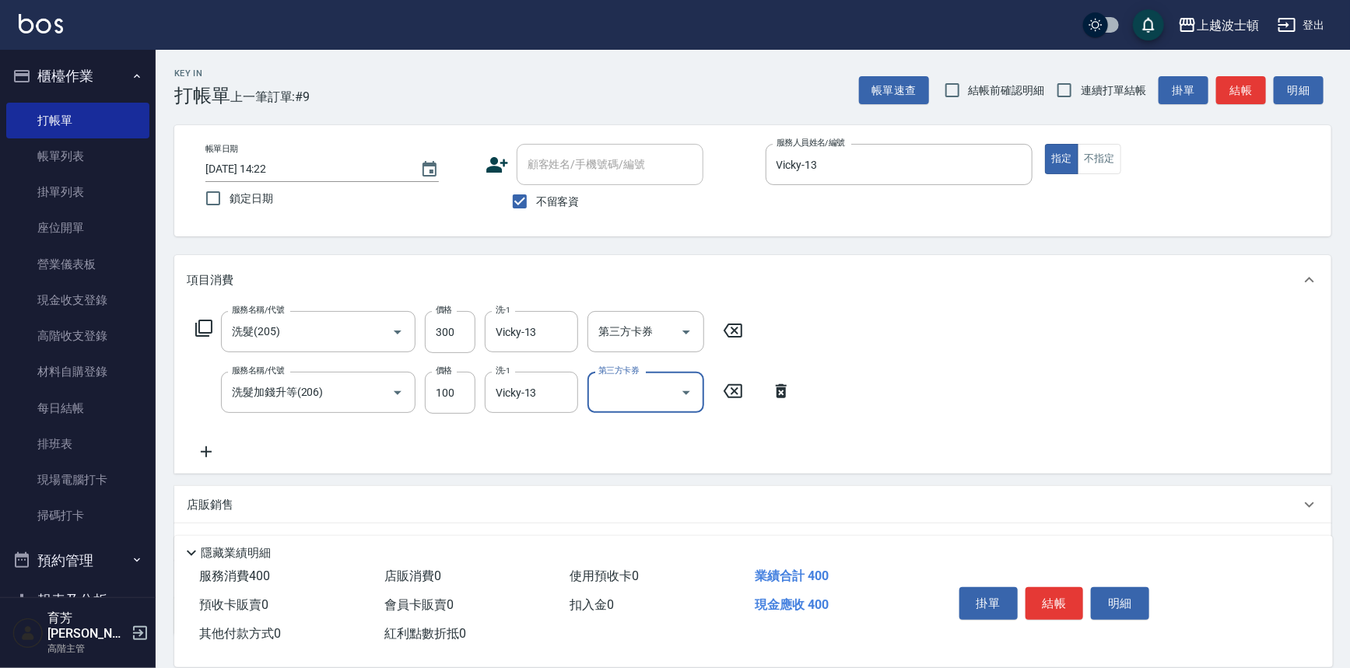
click at [206, 451] on icon at bounding box center [206, 452] width 11 height 11
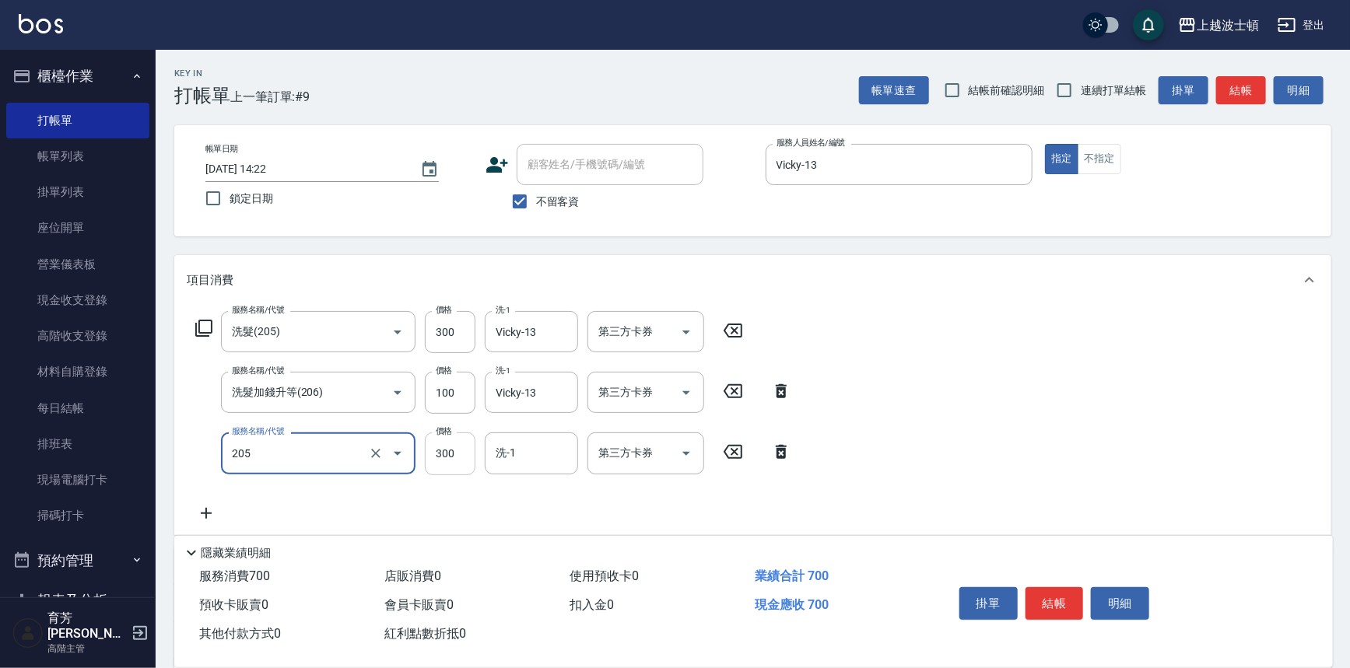
type input "洗髮(205)"
click at [447, 464] on input "300" at bounding box center [450, 454] width 51 height 42
type input "270"
click at [527, 457] on input "洗-1" at bounding box center [531, 453] width 79 height 27
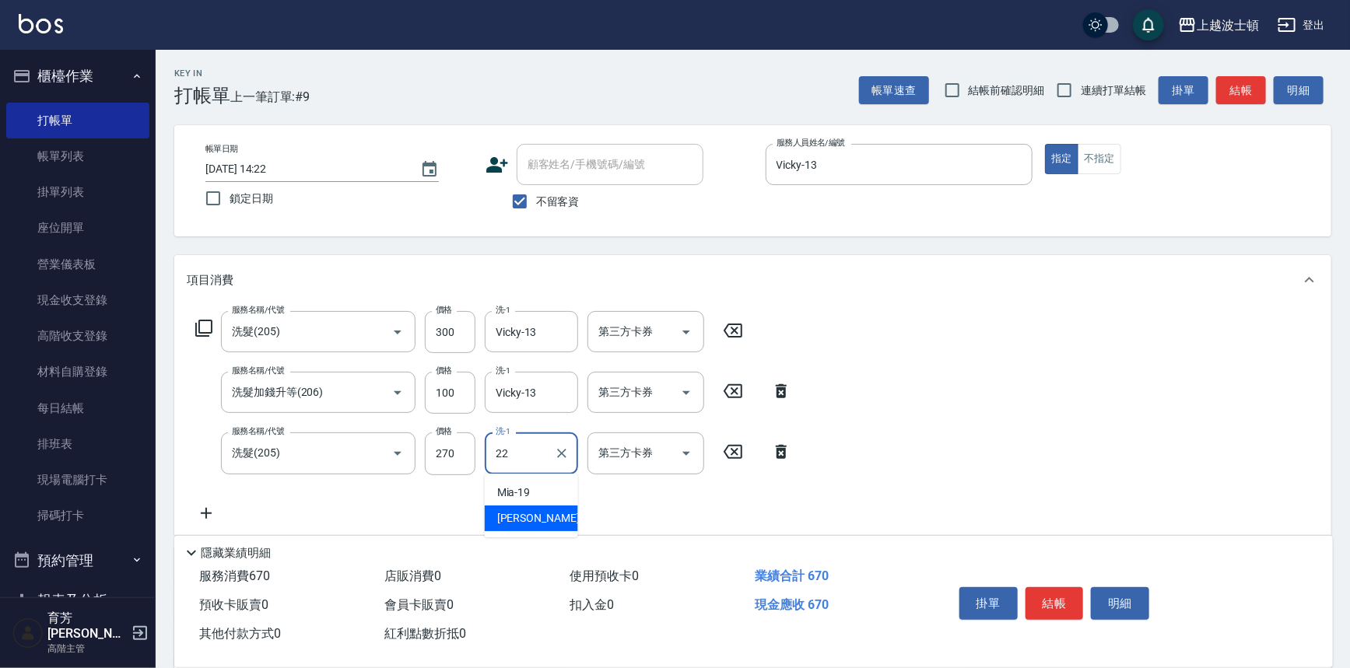
type input "雅如-22"
click at [1080, 600] on button "結帳" at bounding box center [1054, 603] width 58 height 33
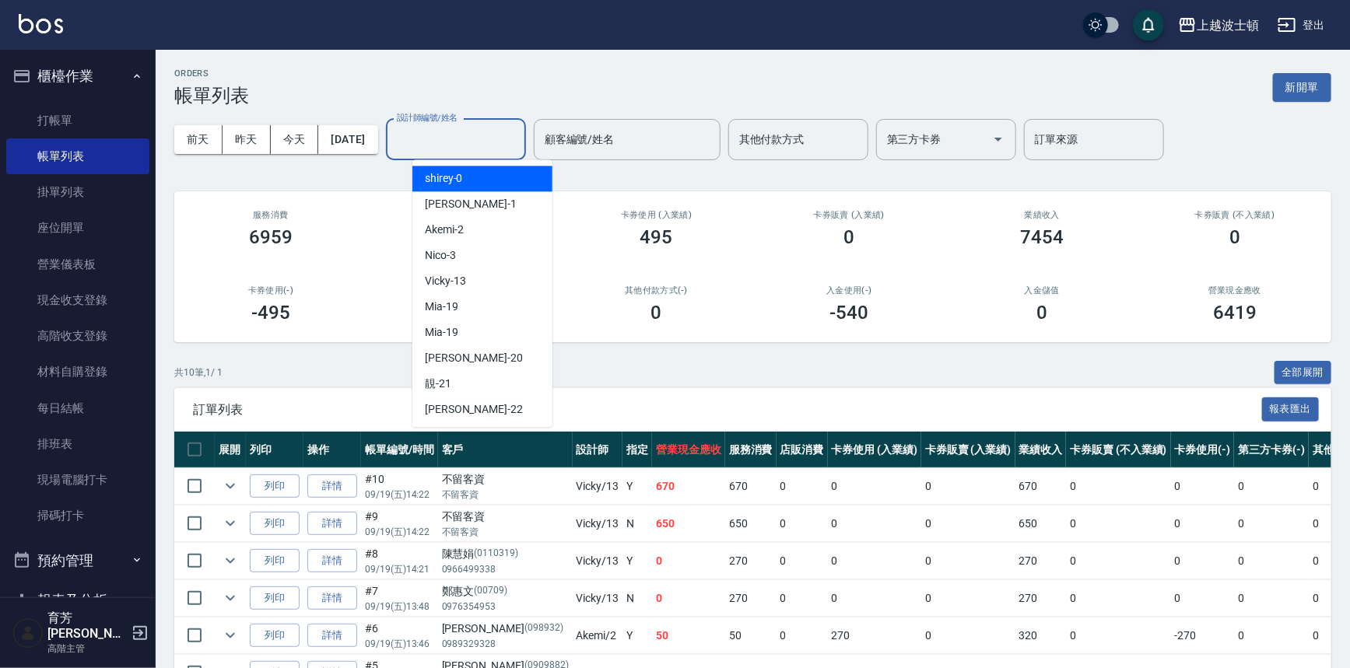
drag, startPoint x: 490, startPoint y: 133, endPoint x: 493, endPoint y: 164, distance: 31.3
click at [490, 134] on input "設計師編號/姓名" at bounding box center [456, 139] width 126 height 27
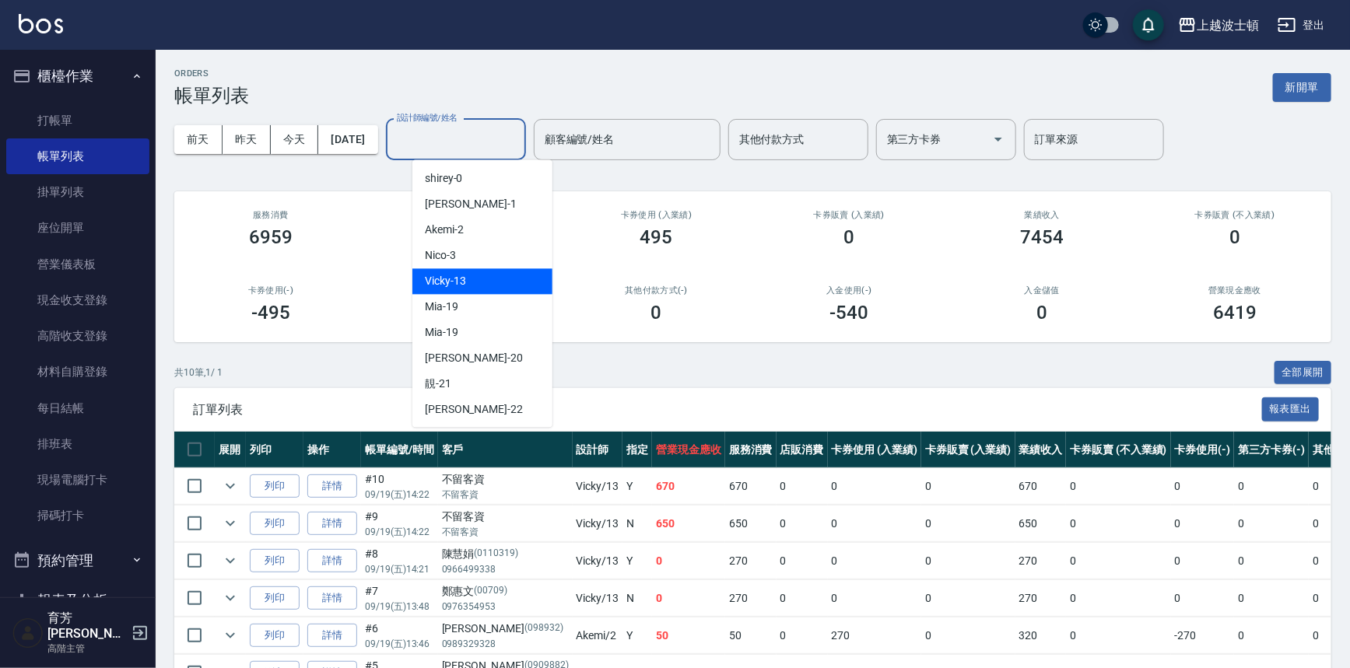
click at [484, 286] on div "Vicky -13" at bounding box center [482, 281] width 140 height 26
type input "Vicky-13"
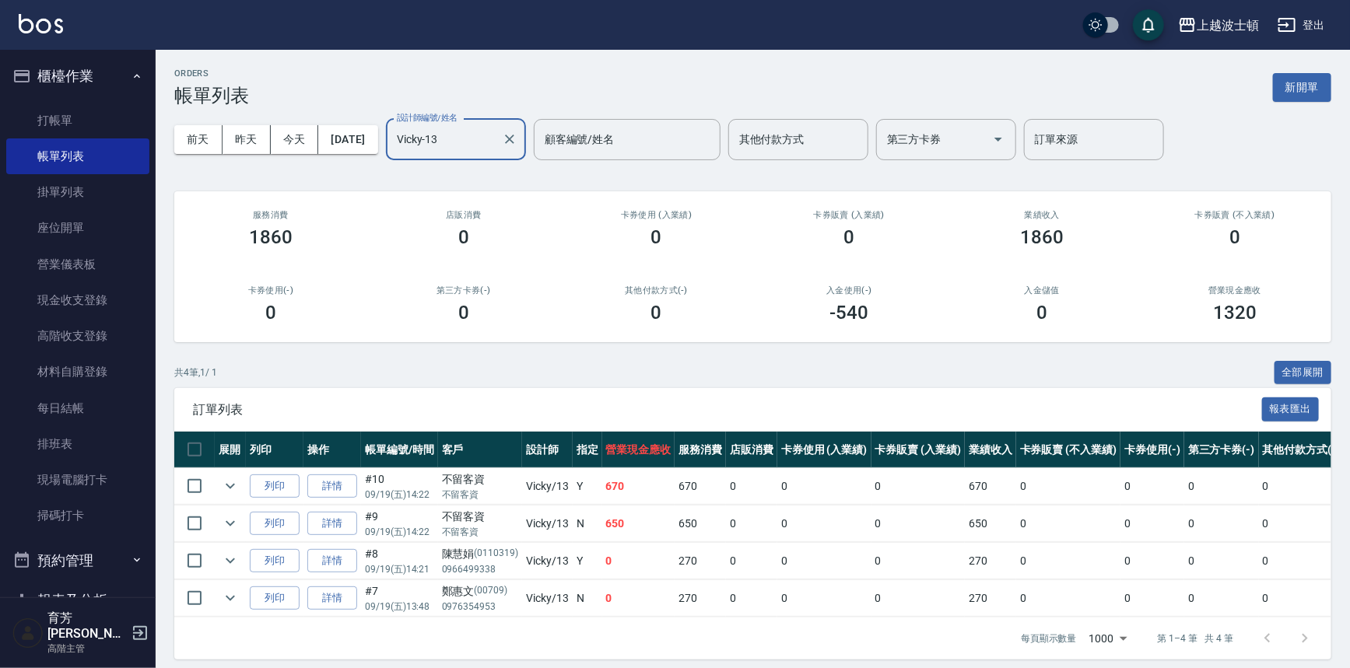
scroll to position [19, 0]
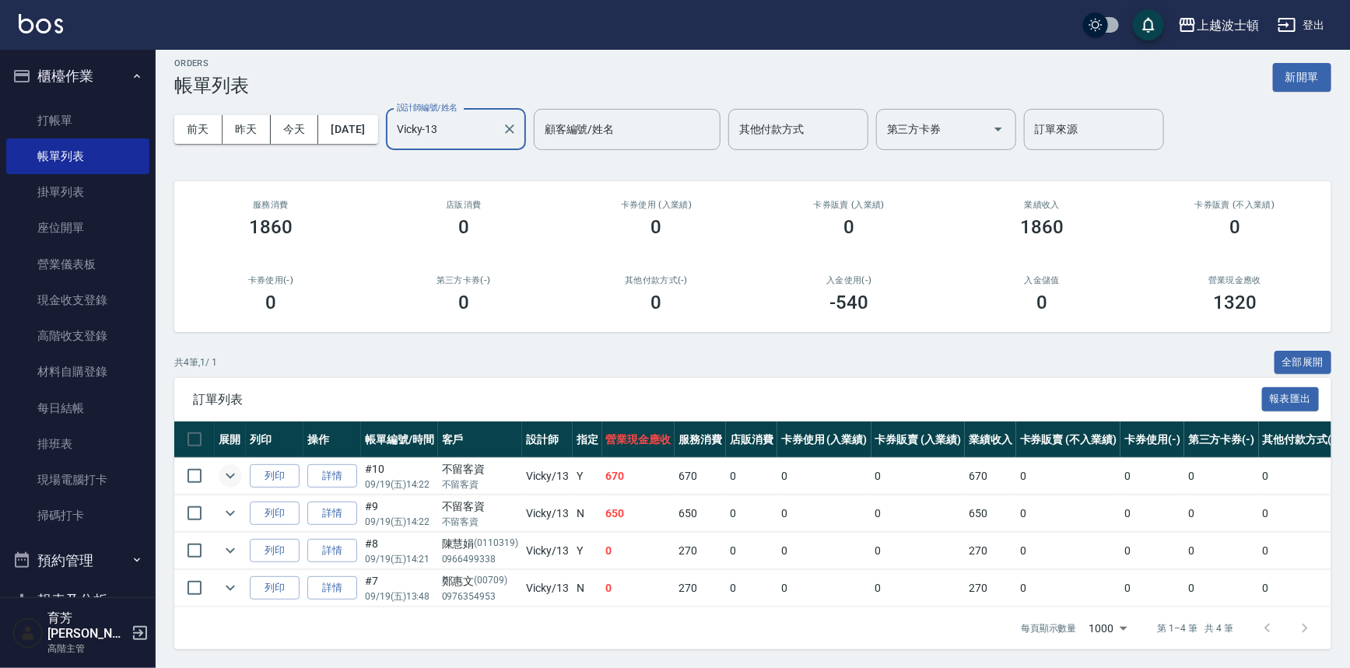
click at [222, 468] on icon "expand row" at bounding box center [230, 476] width 19 height 19
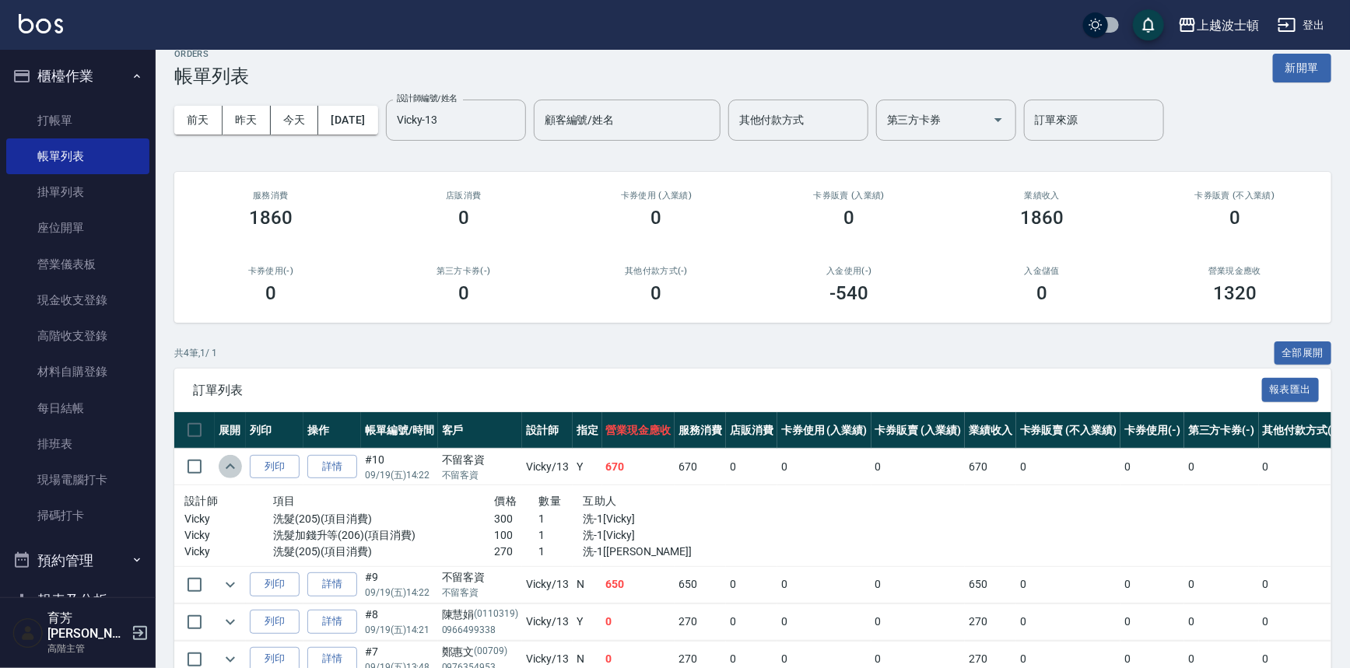
click at [223, 468] on icon "expand row" at bounding box center [230, 466] width 19 height 19
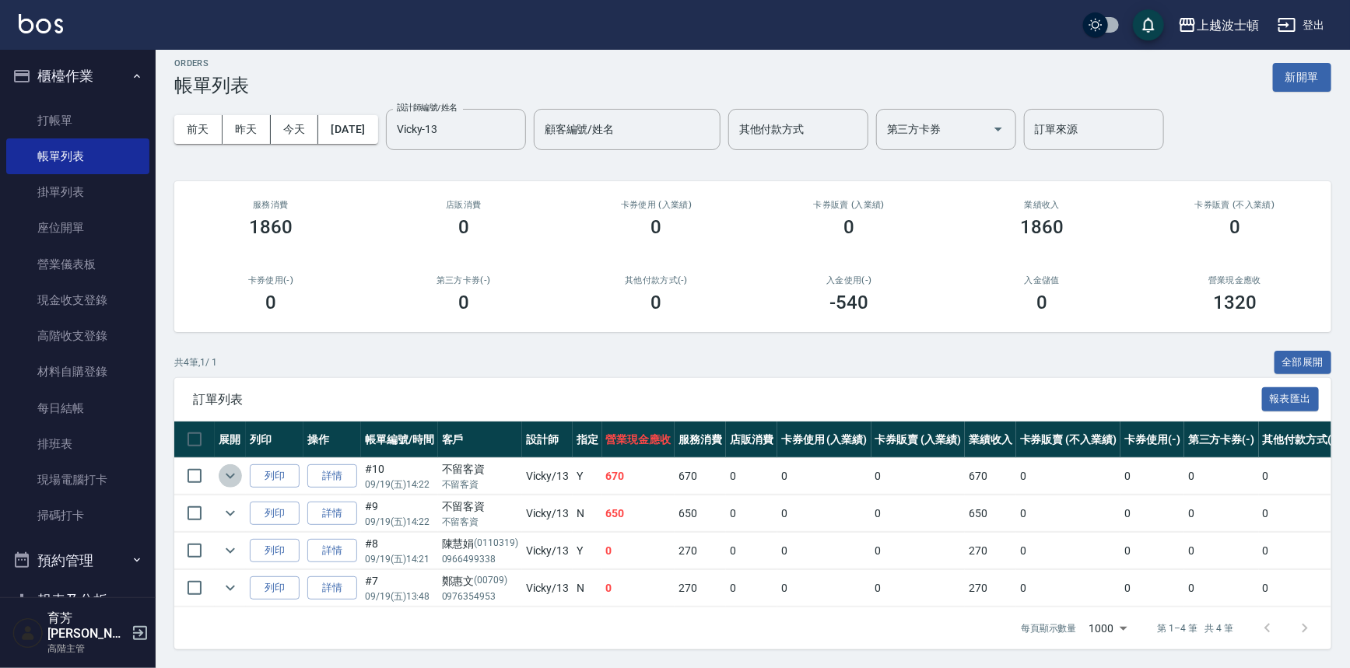
click at [223, 468] on icon "expand row" at bounding box center [230, 476] width 19 height 19
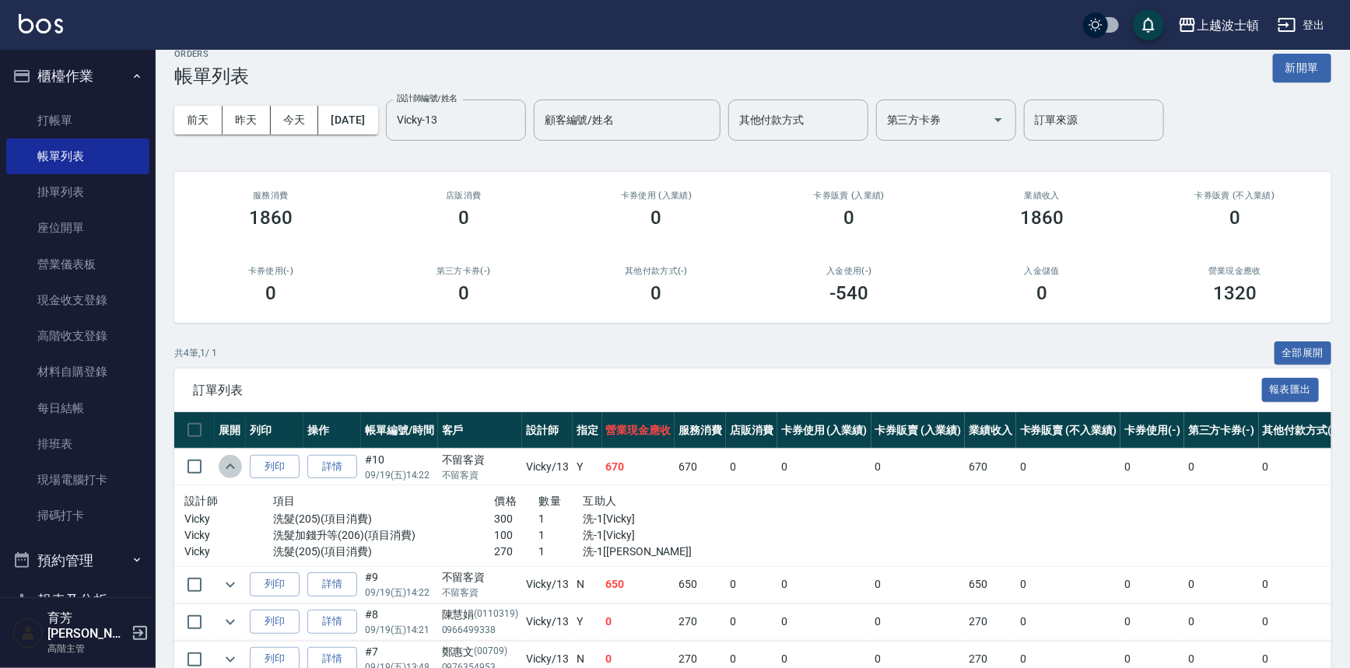
click at [223, 468] on icon "expand row" at bounding box center [230, 466] width 19 height 19
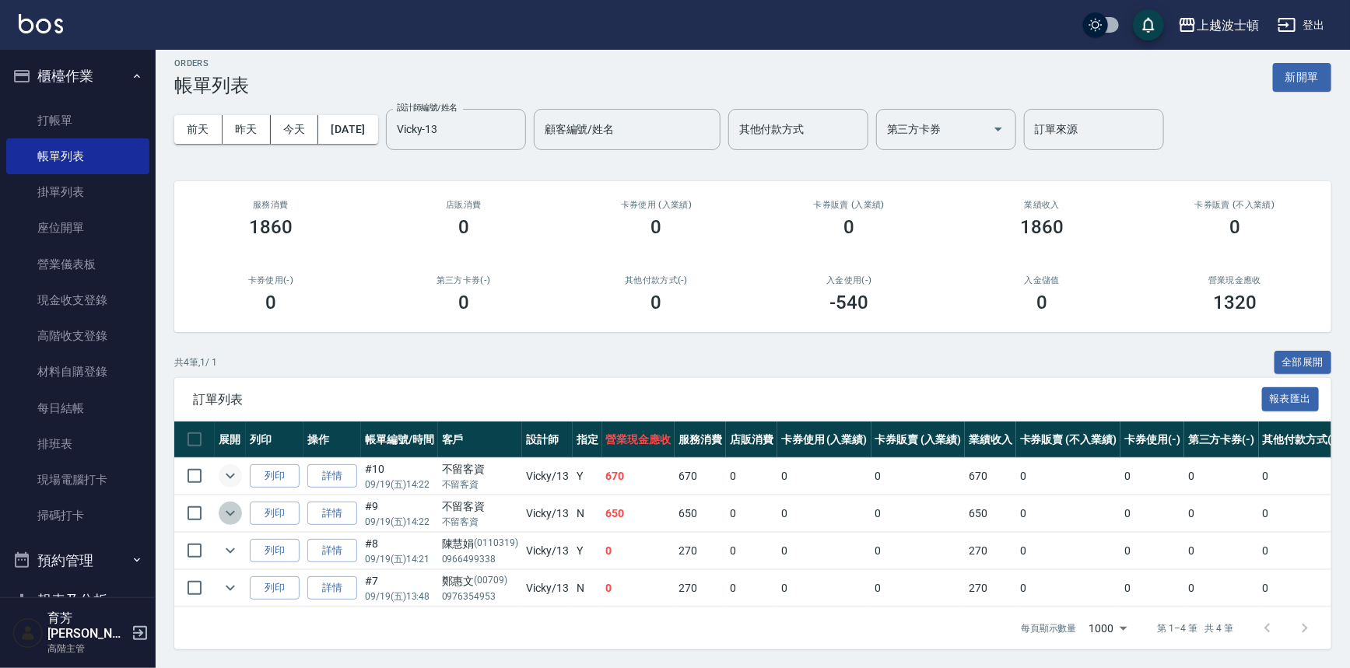
click at [239, 504] on icon "expand row" at bounding box center [230, 513] width 19 height 19
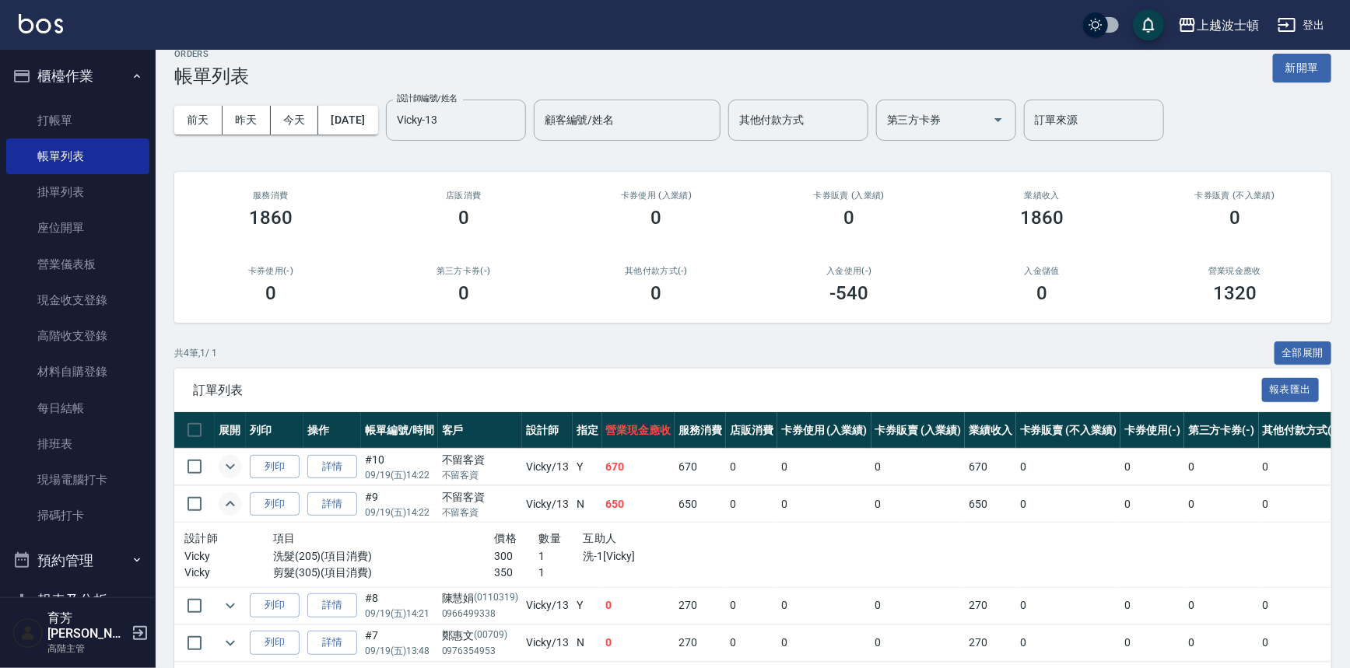
click at [239, 502] on icon "expand row" at bounding box center [230, 504] width 19 height 19
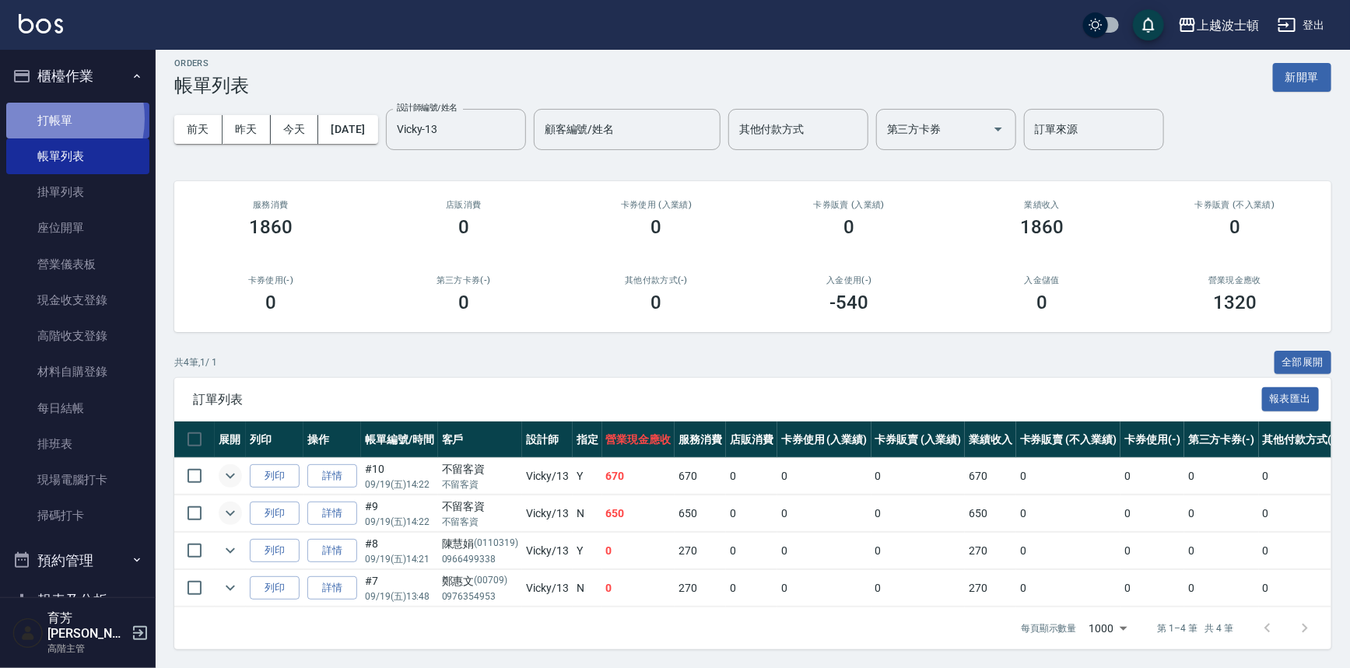
click at [38, 118] on link "打帳單" at bounding box center [77, 121] width 143 height 36
